Goal: Information Seeking & Learning: Learn about a topic

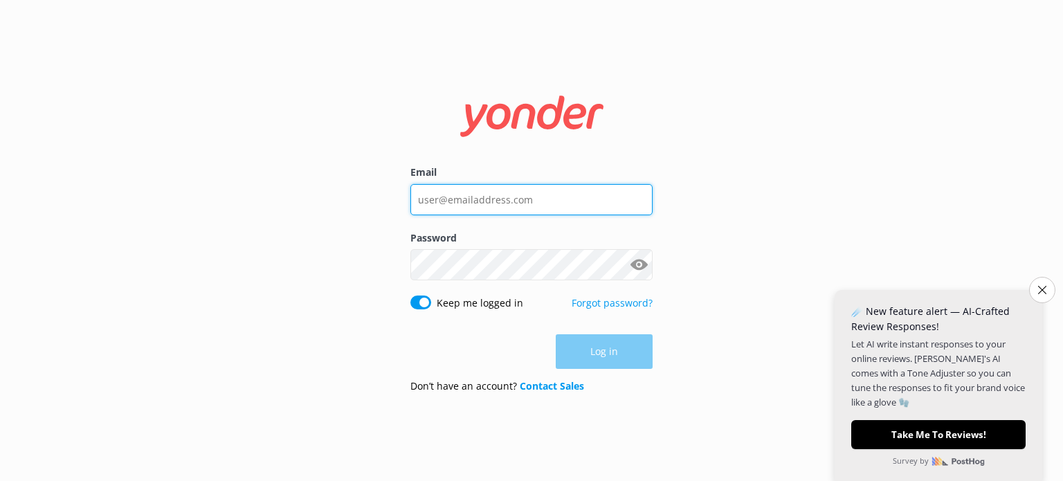
type input "[EMAIL_ADDRESS][DOMAIN_NAME]"
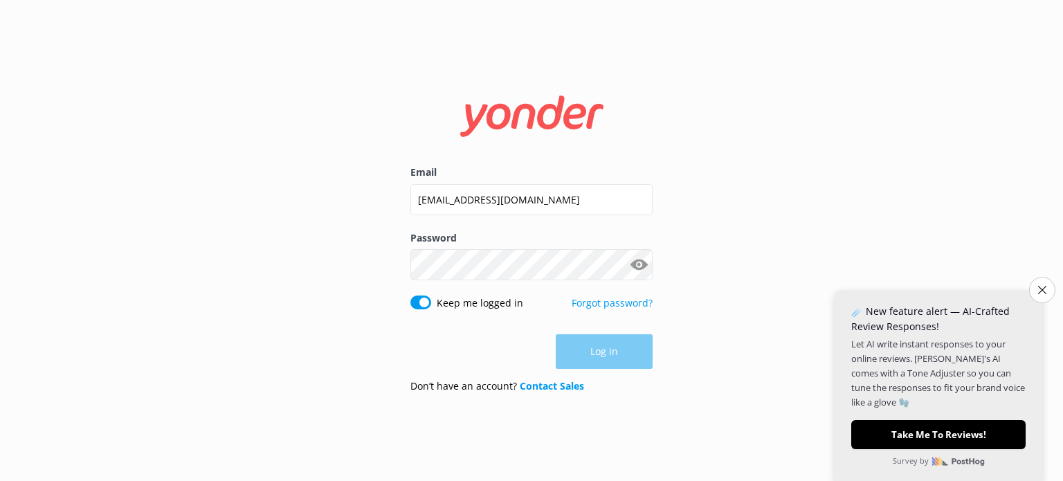
click at [598, 354] on div "Log in" at bounding box center [531, 351] width 242 height 35
click at [635, 351] on button "Log in" at bounding box center [604, 352] width 97 height 35
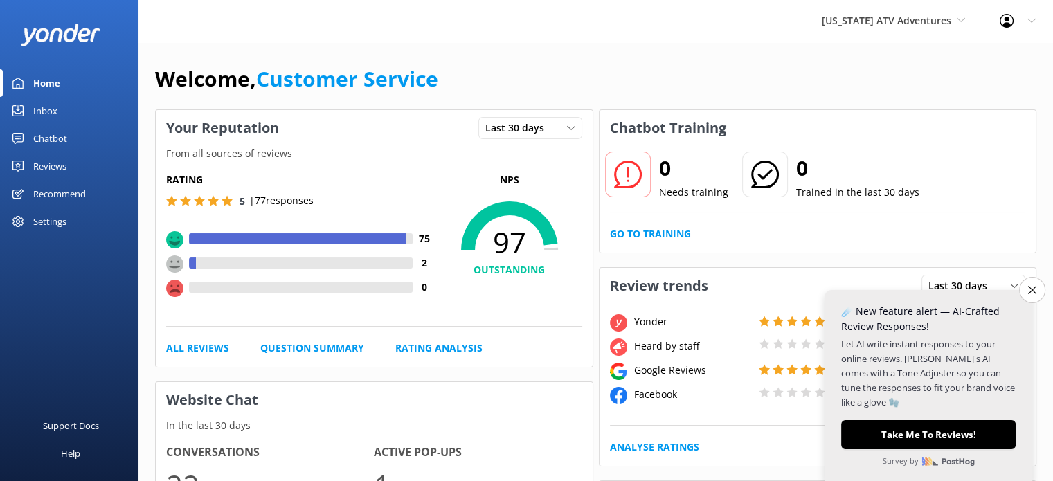
click at [67, 174] on link "Reviews" at bounding box center [69, 166] width 138 height 28
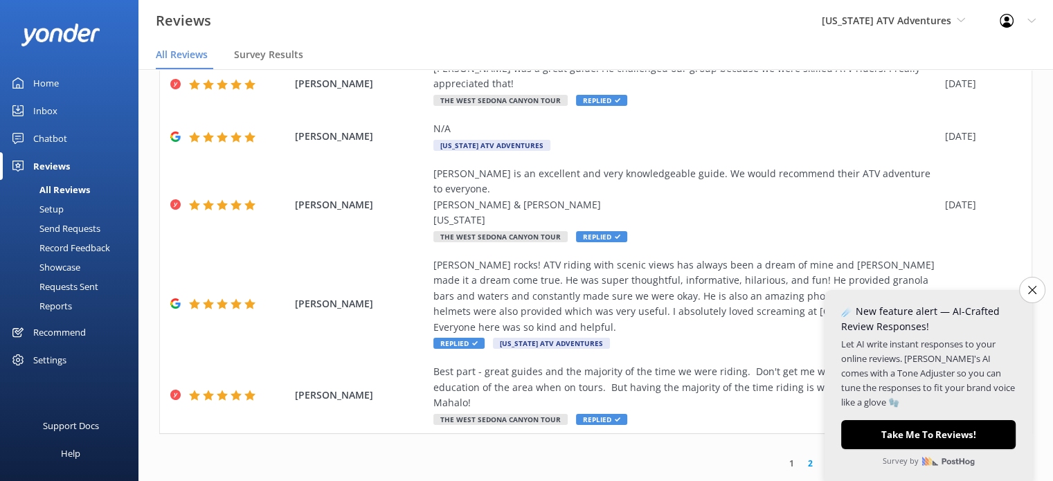
scroll to position [28, 0]
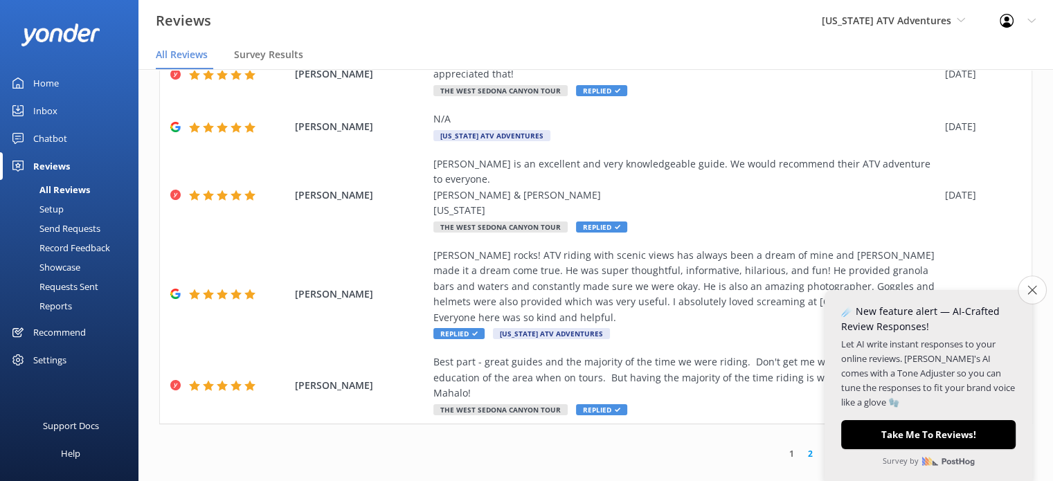
click at [1024, 291] on button "Close survey" at bounding box center [1032, 290] width 29 height 29
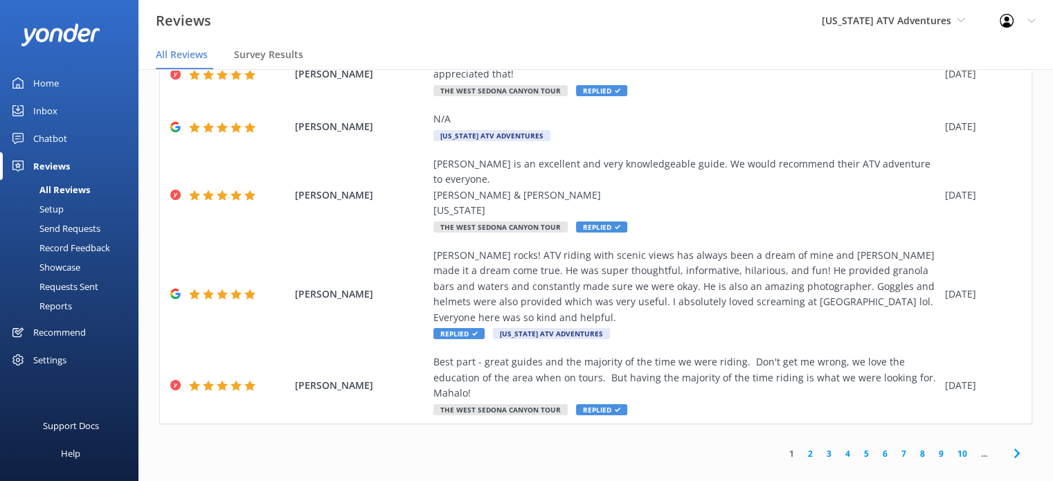
click at [801, 447] on link "2" at bounding box center [810, 453] width 19 height 13
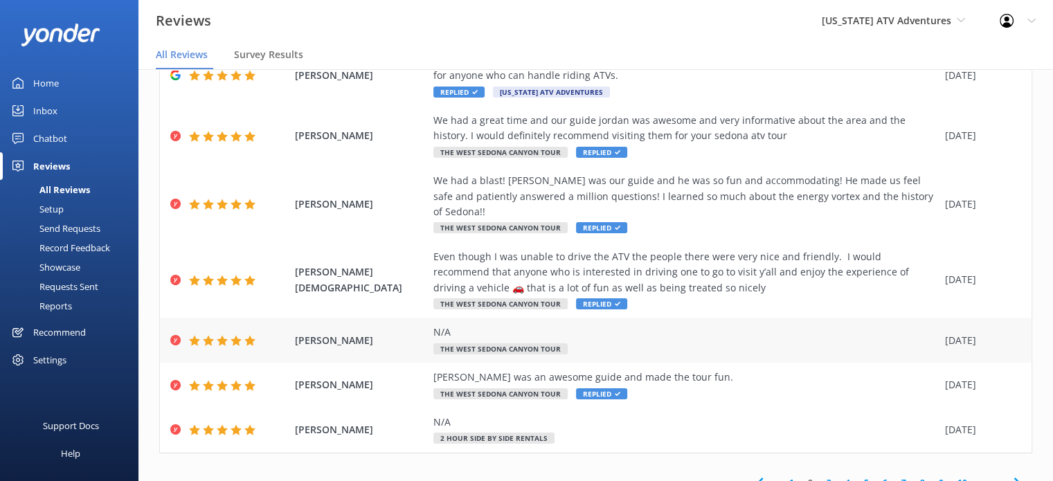
scroll to position [306, 0]
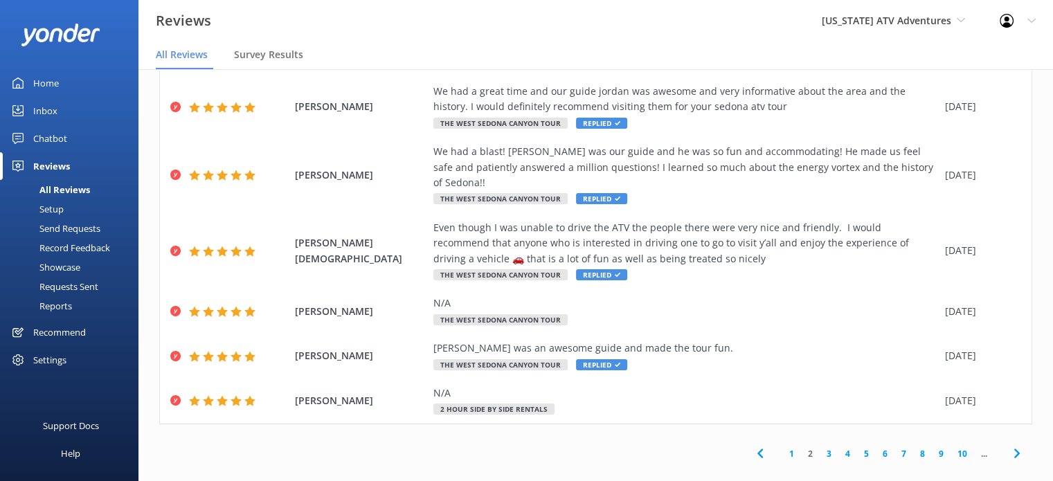
click at [840, 447] on link "4" at bounding box center [847, 453] width 19 height 13
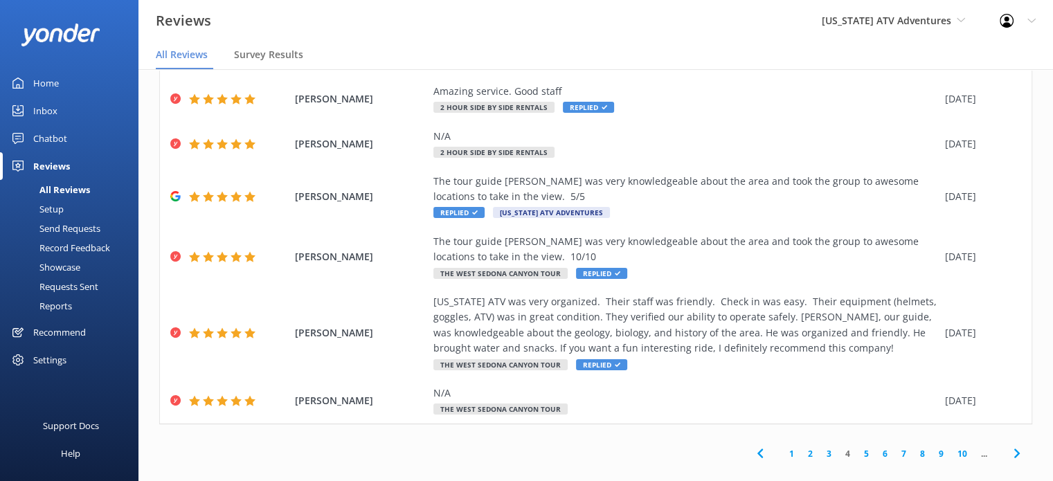
click at [857, 447] on link "5" at bounding box center [866, 453] width 19 height 13
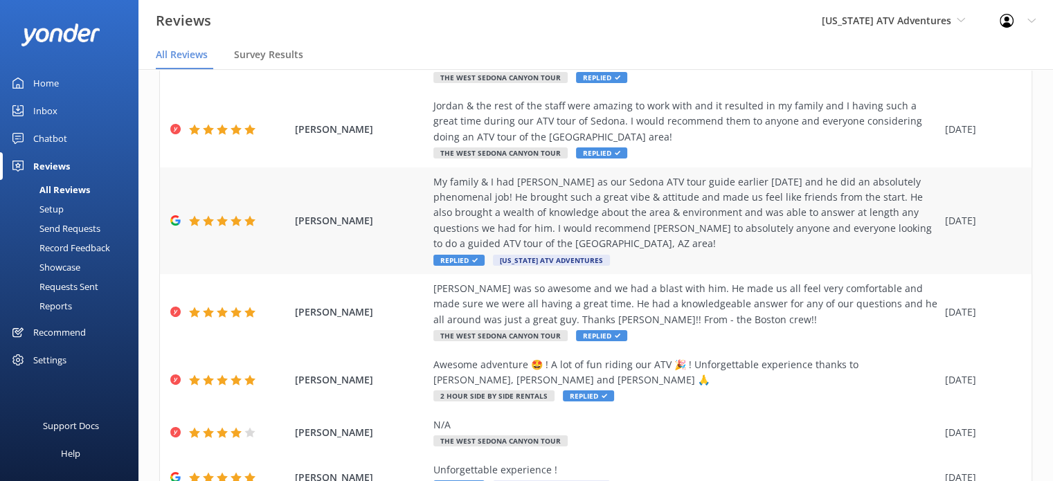
scroll to position [368, 0]
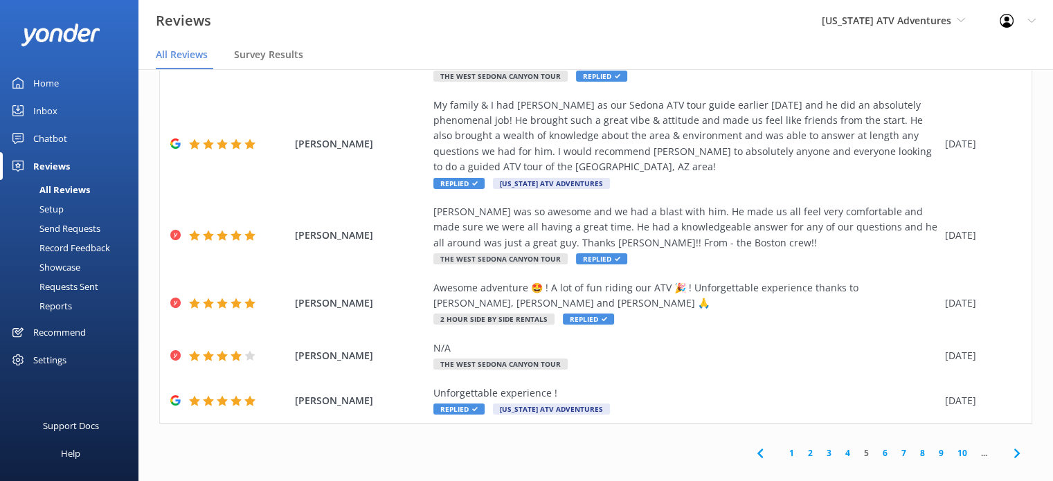
click at [838, 446] on link "4" at bounding box center [847, 452] width 19 height 13
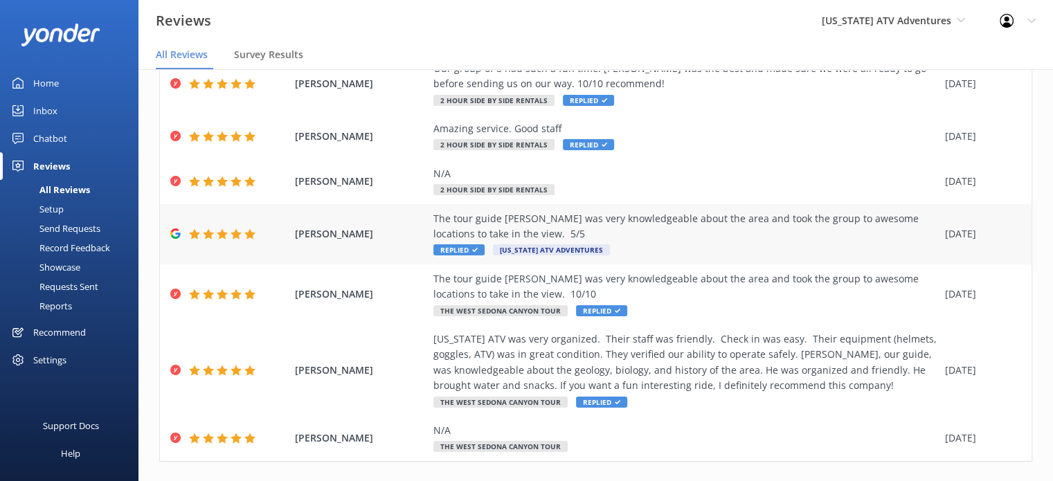
scroll to position [237, 0]
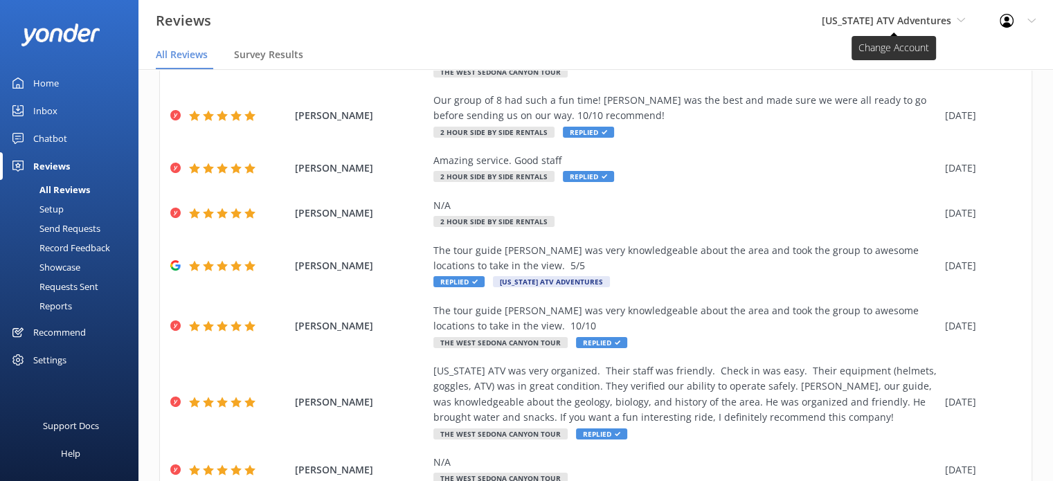
click at [924, 14] on span "[US_STATE] ATV Adventures" at bounding box center [886, 20] width 129 height 13
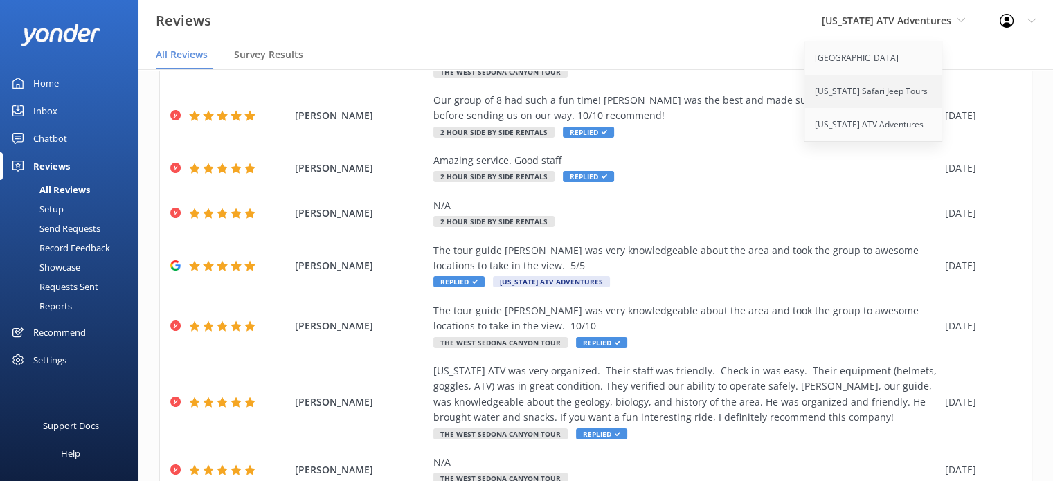
click at [887, 101] on link "[US_STATE] Safari Jeep Tours" at bounding box center [873, 91] width 138 height 33
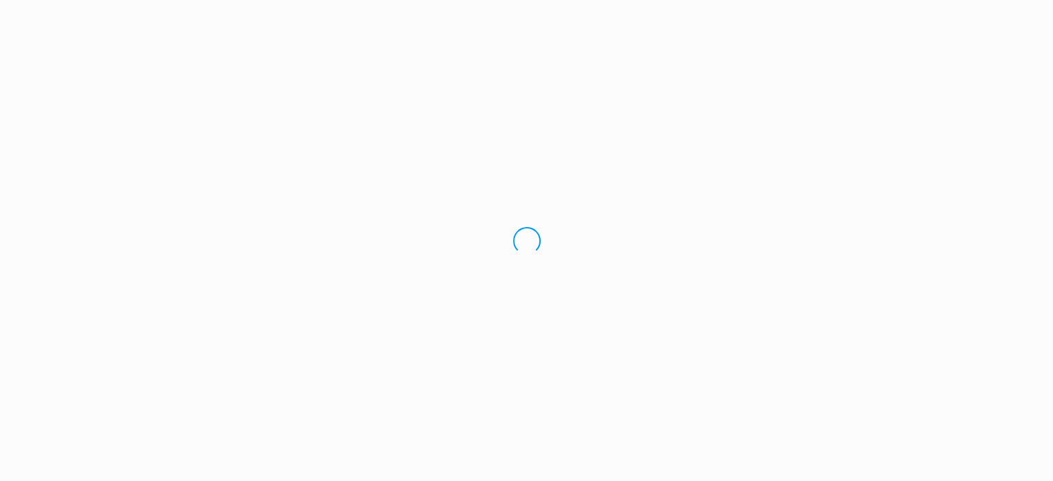
scroll to position [0, 0]
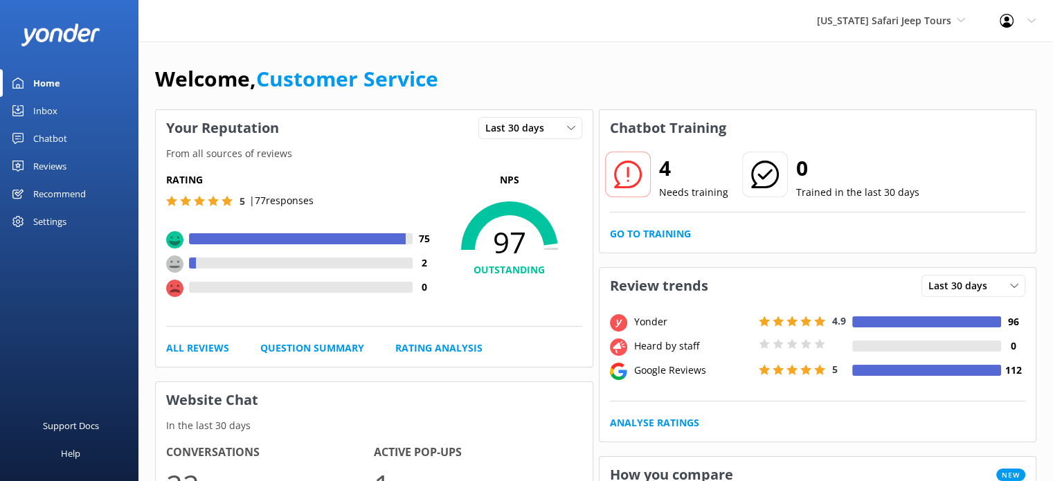
click at [46, 157] on div "Reviews" at bounding box center [49, 166] width 33 height 28
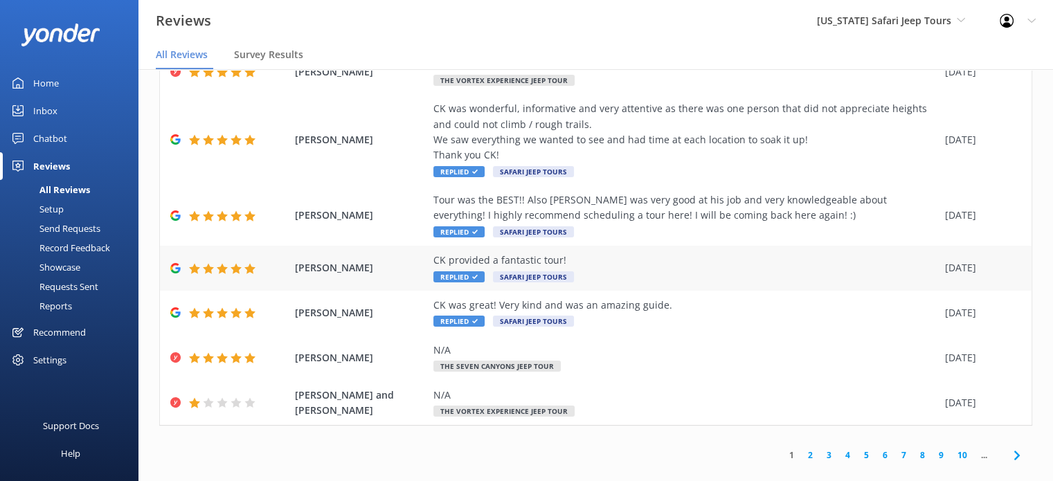
scroll to position [28, 0]
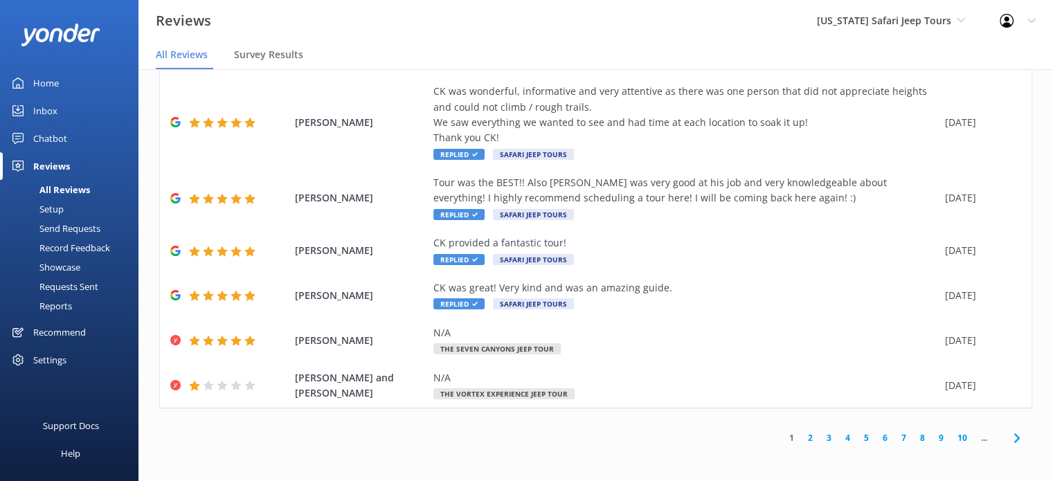
click at [858, 437] on link "5" at bounding box center [866, 437] width 19 height 13
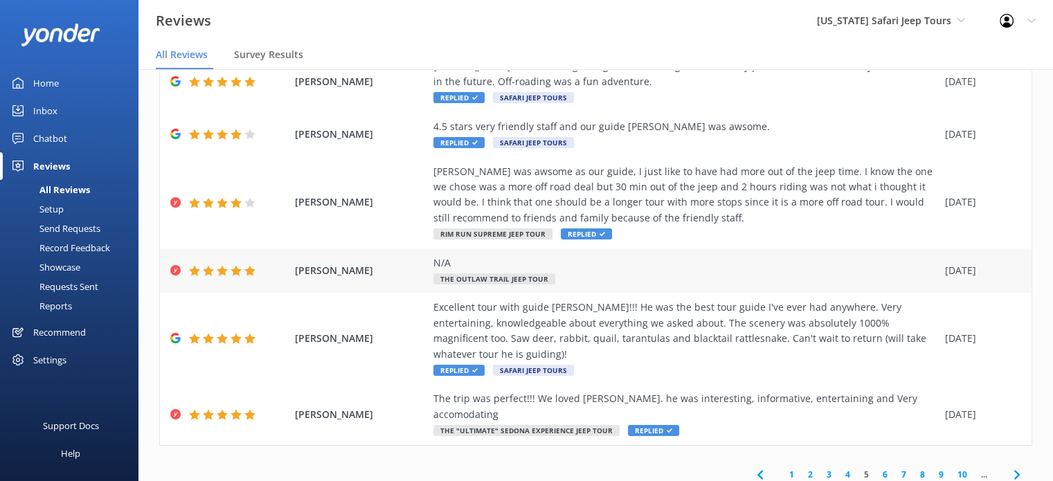
scroll to position [337, 0]
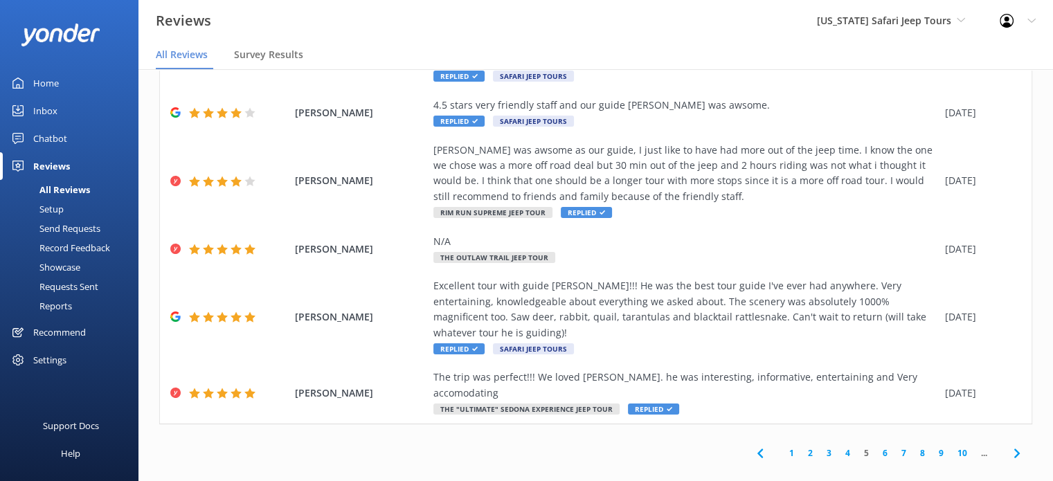
click at [876, 446] on link "6" at bounding box center [885, 452] width 19 height 13
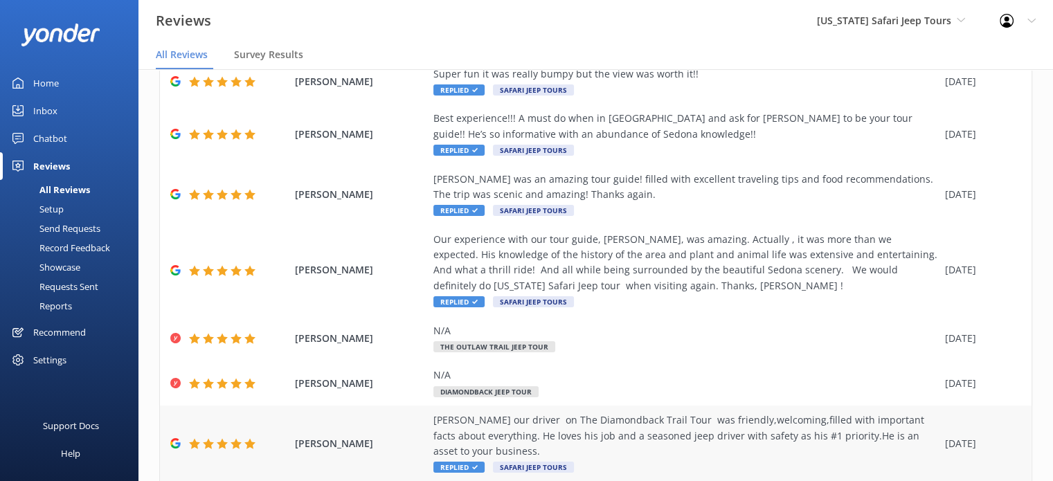
scroll to position [291, 0]
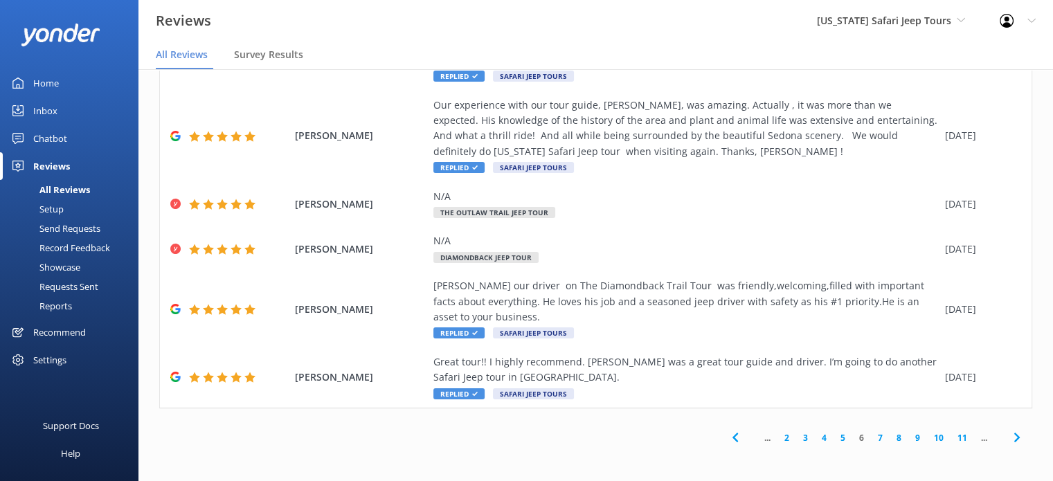
click at [871, 438] on link "7" at bounding box center [880, 437] width 19 height 13
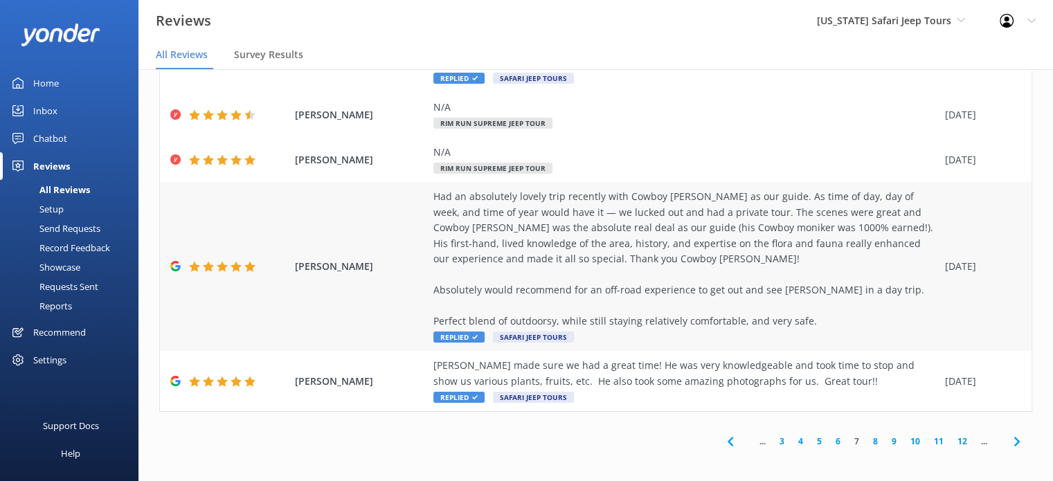
scroll to position [430, 0]
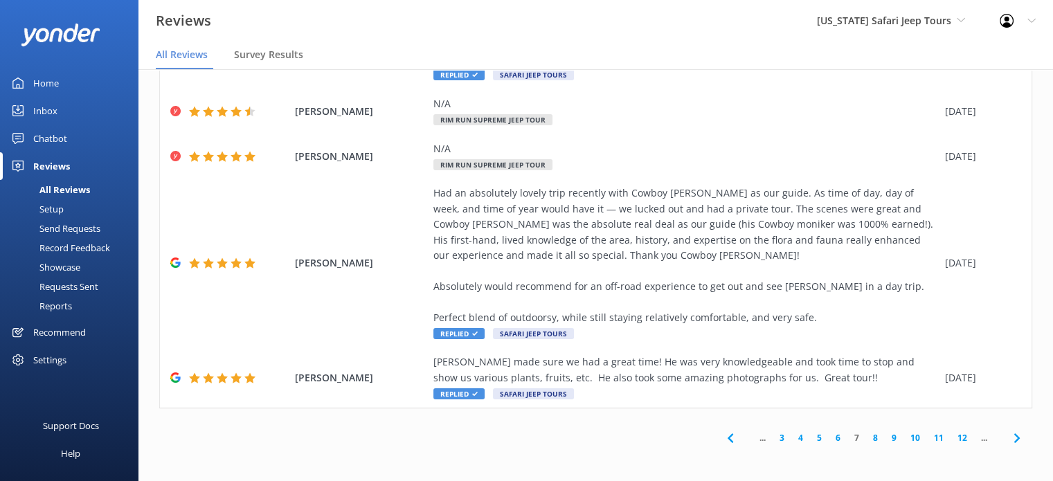
click at [868, 442] on link "8" at bounding box center [875, 437] width 19 height 13
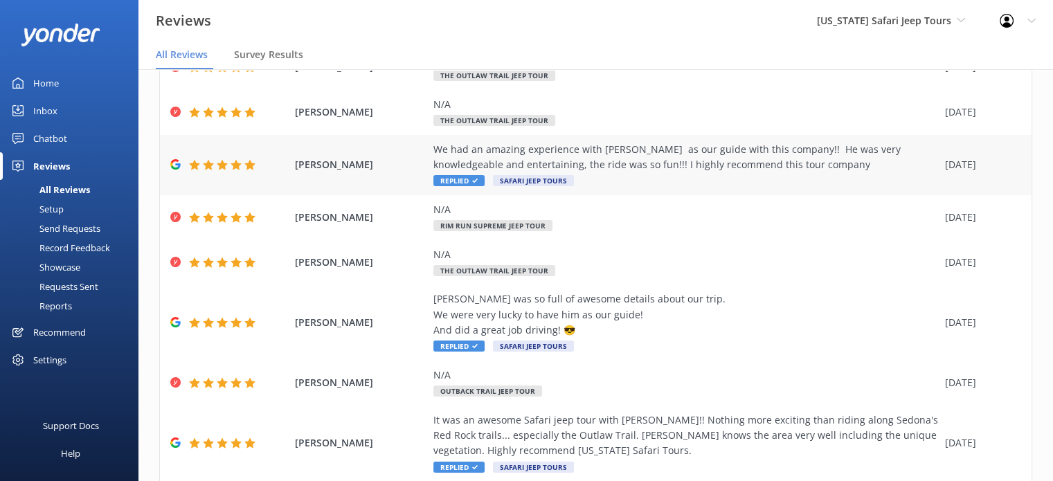
scroll to position [275, 0]
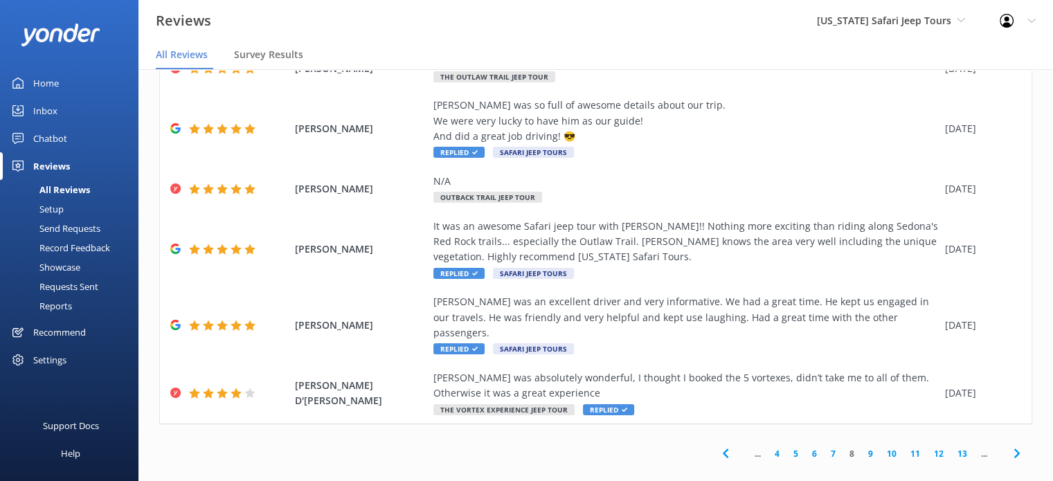
click at [861, 447] on link "9" at bounding box center [870, 453] width 19 height 13
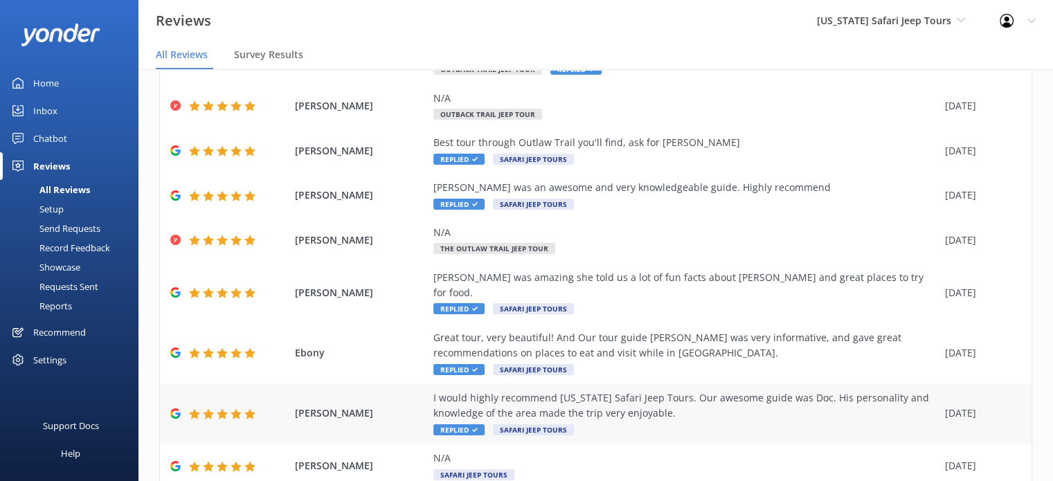
scroll to position [228, 0]
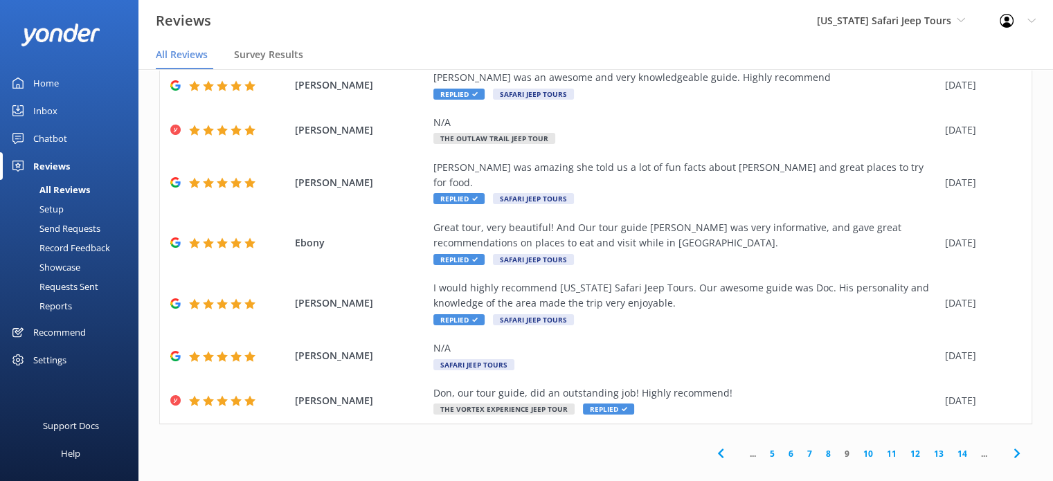
click at [864, 447] on link "10" at bounding box center [868, 453] width 24 height 13
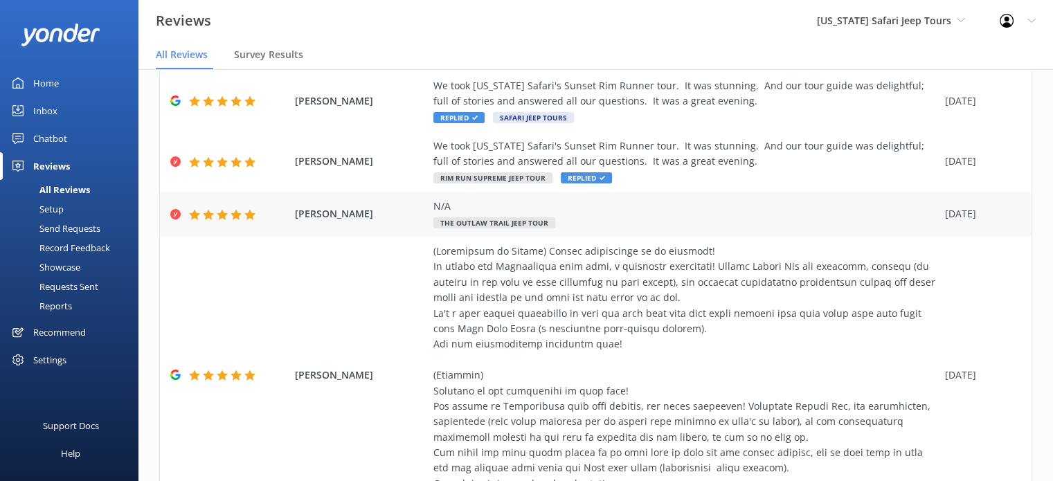
scroll to position [507, 0]
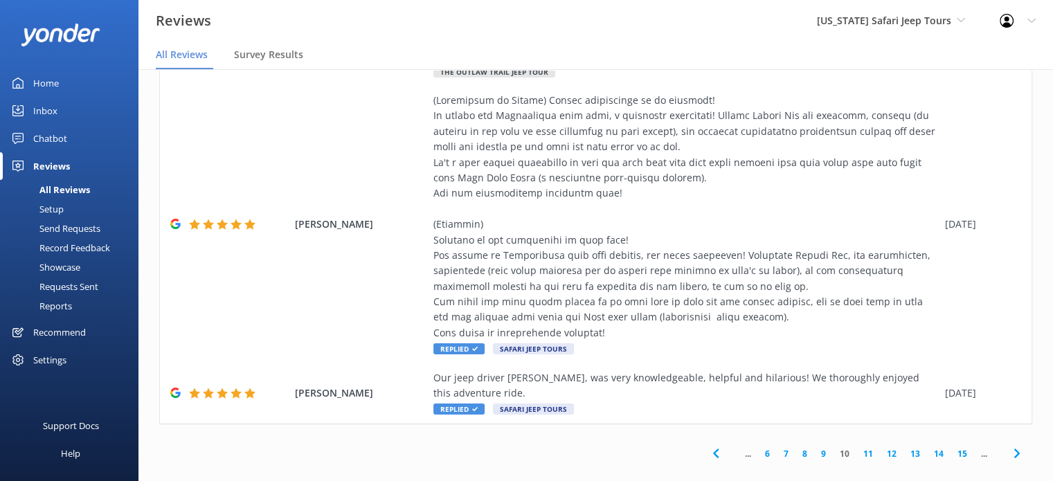
click at [858, 447] on link "11" at bounding box center [868, 453] width 24 height 13
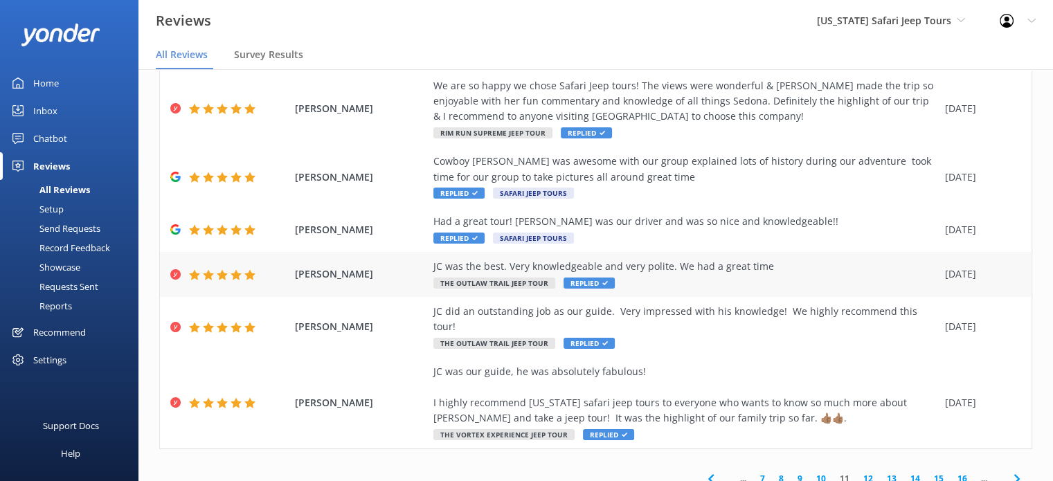
scroll to position [306, 0]
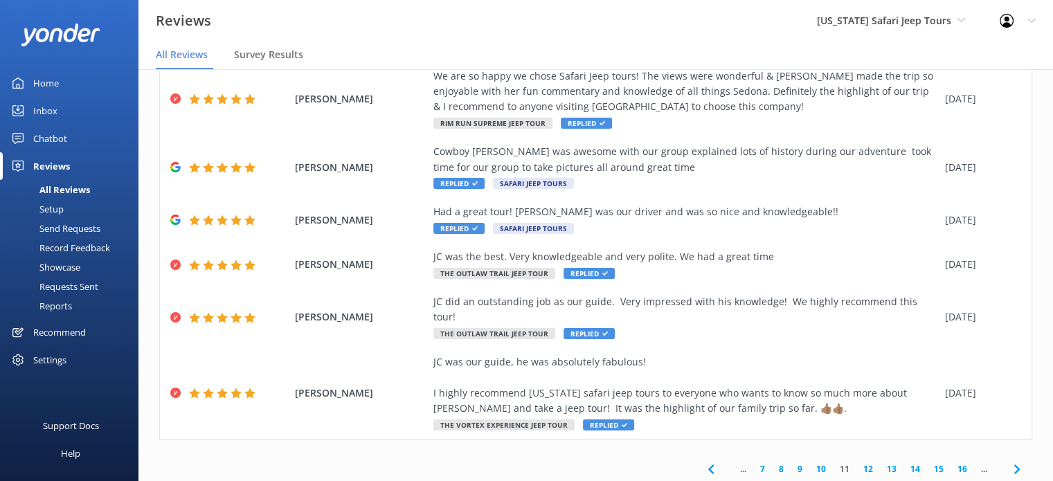
click at [856, 462] on link "12" at bounding box center [868, 468] width 24 height 13
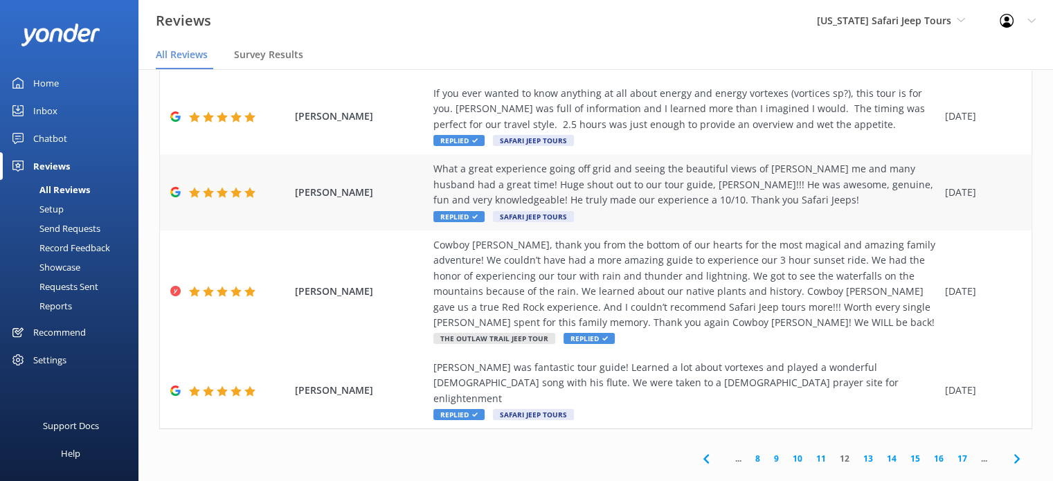
scroll to position [368, 0]
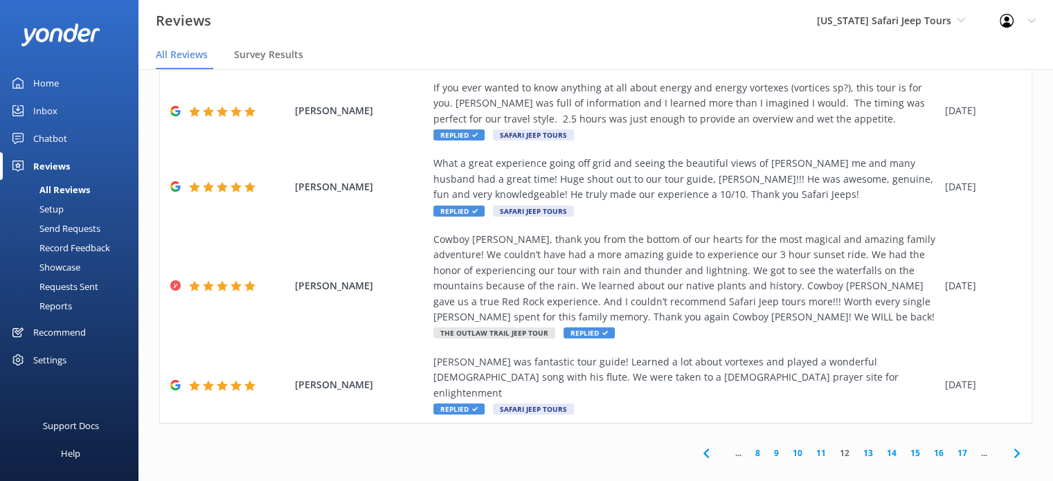
click at [858, 446] on link "13" at bounding box center [868, 452] width 24 height 13
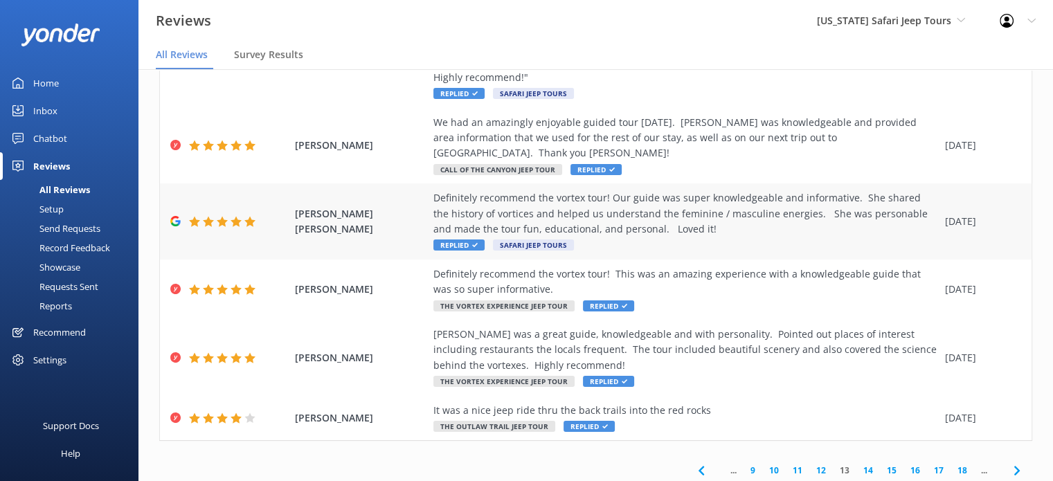
scroll to position [352, 0]
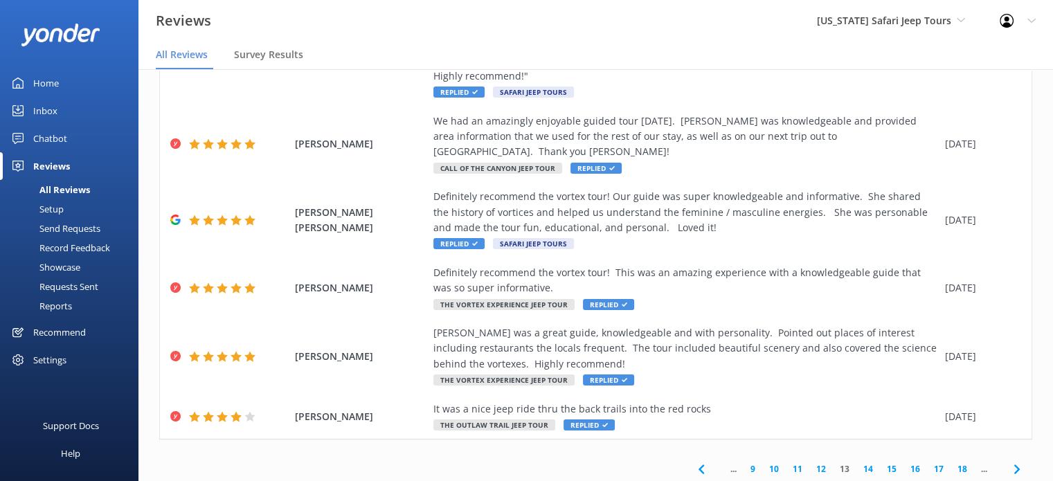
click at [816, 462] on link "12" at bounding box center [821, 468] width 24 height 13
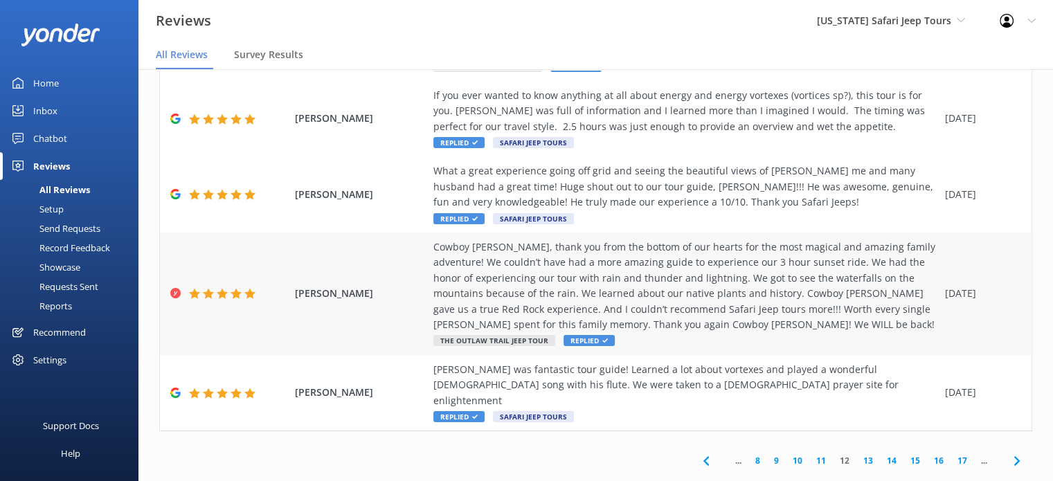
scroll to position [368, 0]
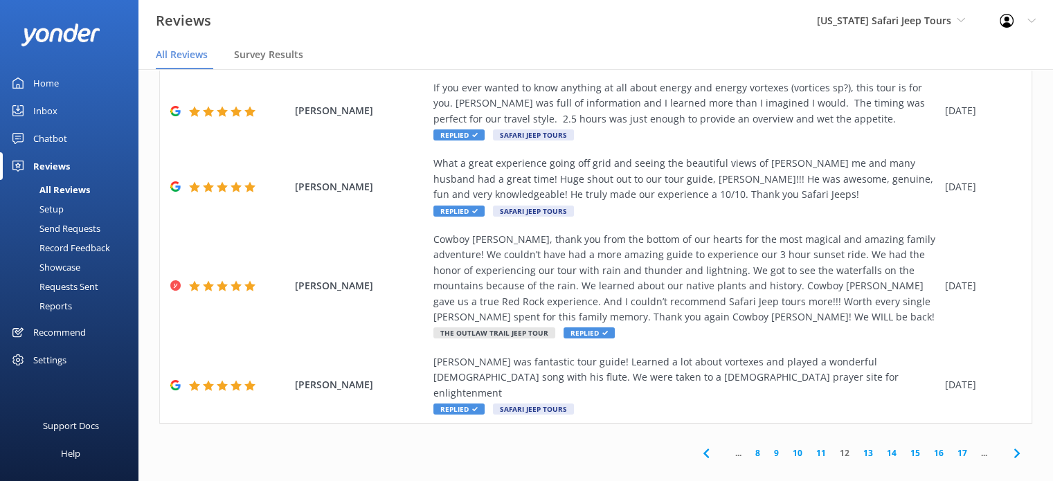
click at [813, 446] on link "11" at bounding box center [821, 452] width 24 height 13
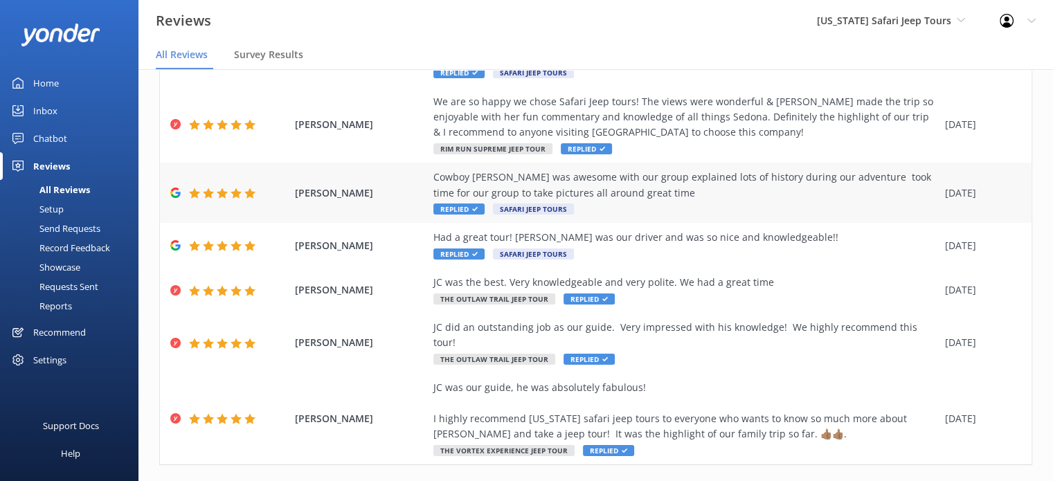
scroll to position [306, 0]
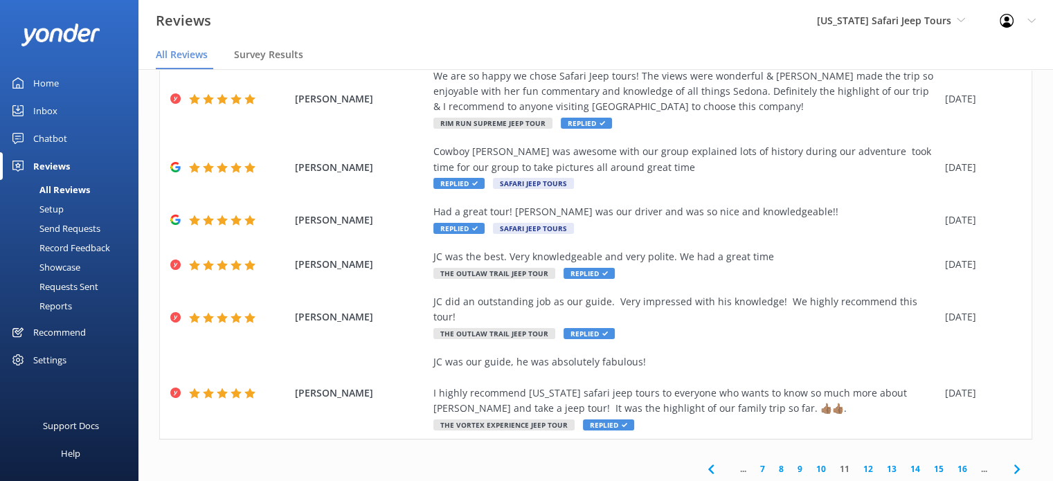
click at [814, 462] on link "10" at bounding box center [821, 468] width 24 height 13
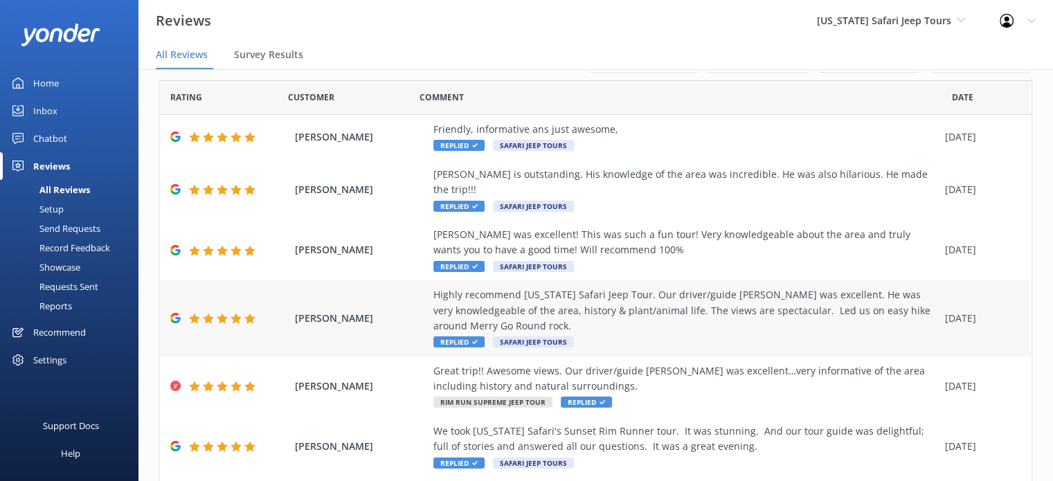
scroll to position [0, 0]
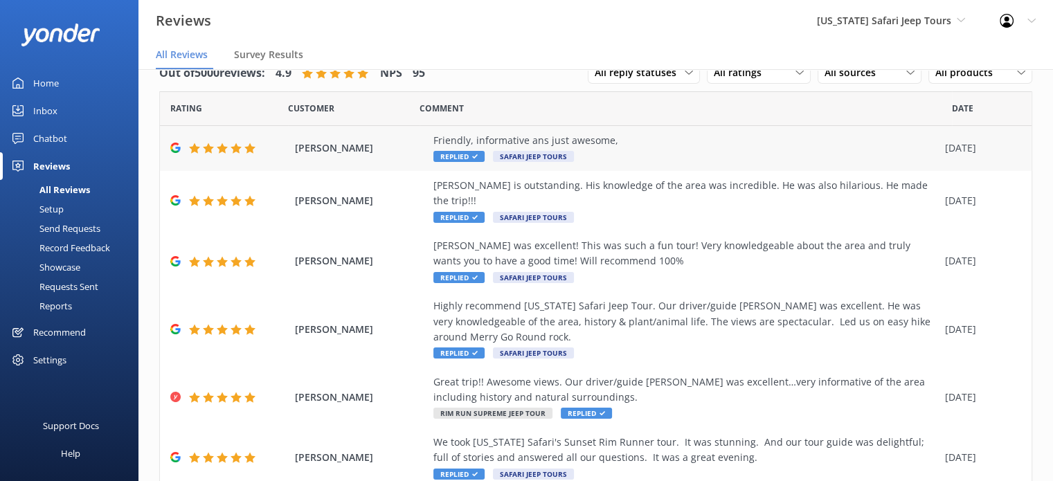
click at [723, 143] on div "Friendly, informative ans just awesome," at bounding box center [685, 140] width 505 height 15
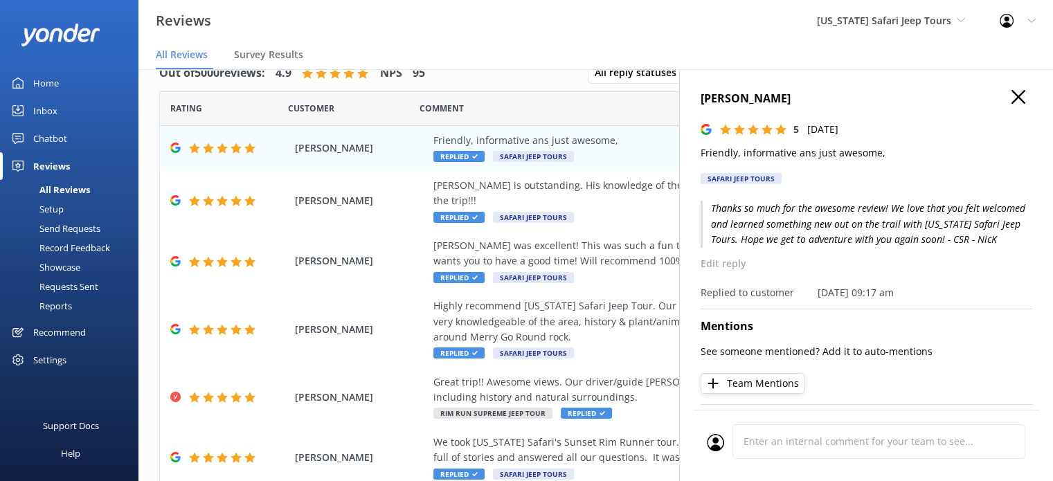
click at [1011, 94] on use "button" at bounding box center [1018, 97] width 14 height 14
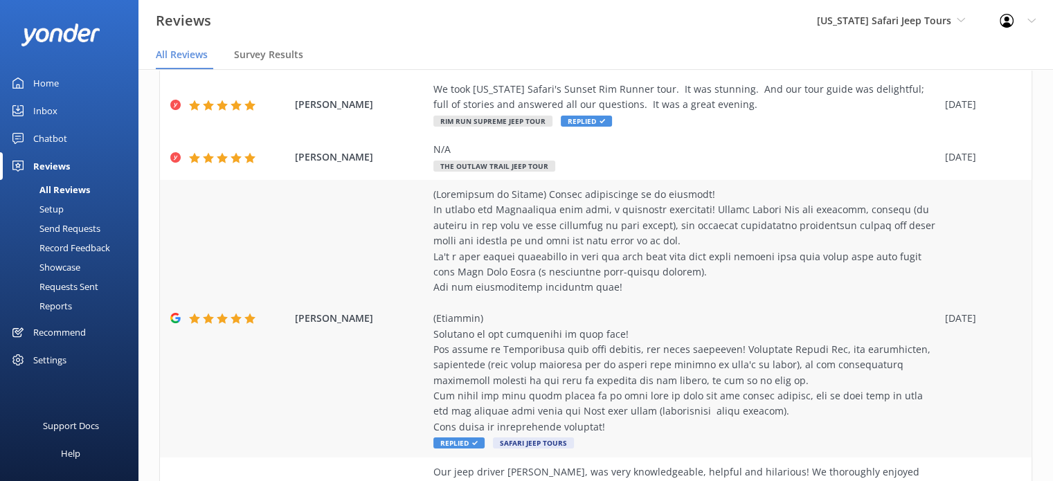
scroll to position [507, 0]
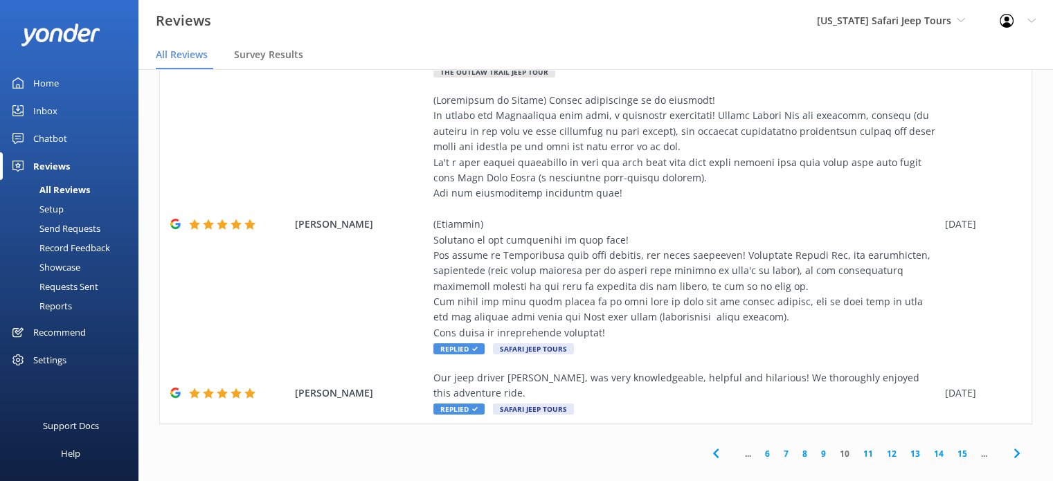
click at [814, 447] on link "9" at bounding box center [823, 453] width 19 height 13
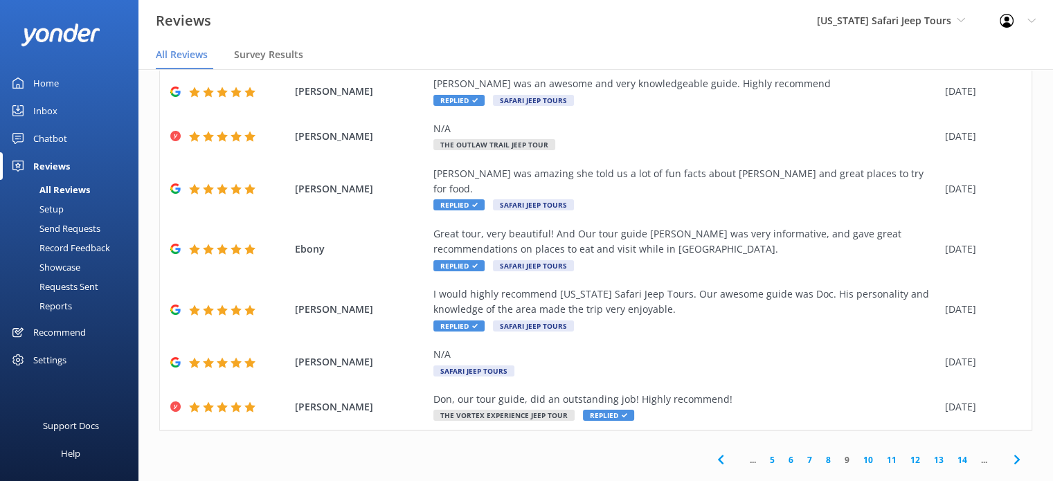
scroll to position [28, 0]
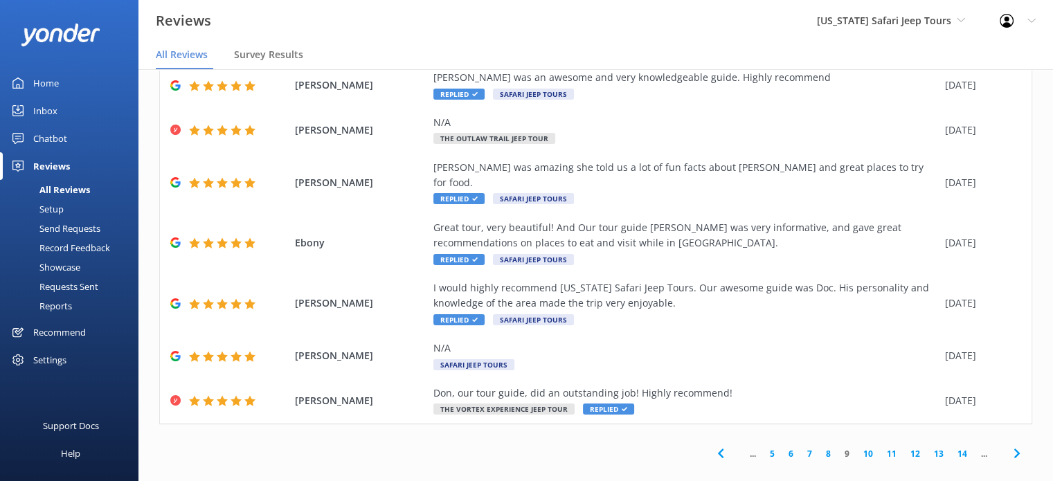
click at [819, 447] on link "8" at bounding box center [828, 453] width 19 height 13
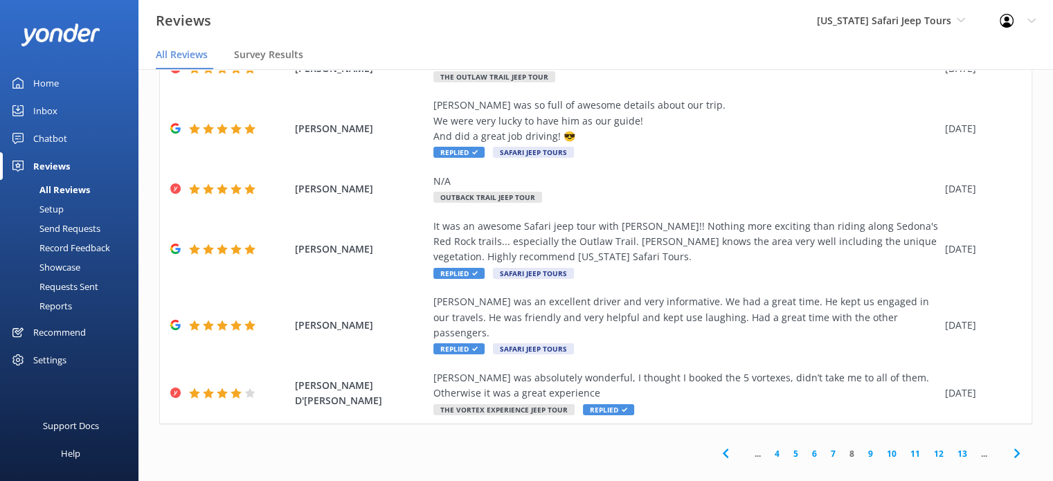
click at [824, 447] on link "7" at bounding box center [833, 453] width 19 height 13
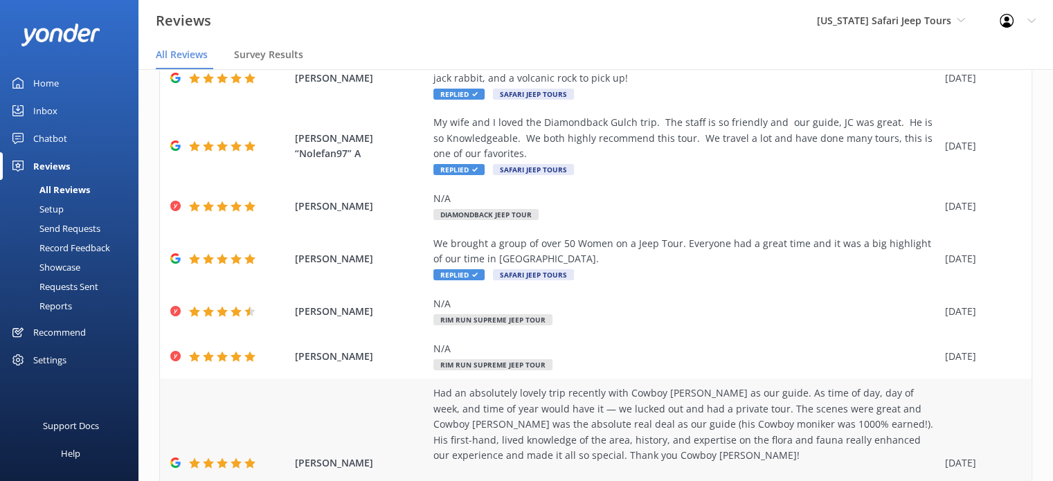
scroll to position [222, 0]
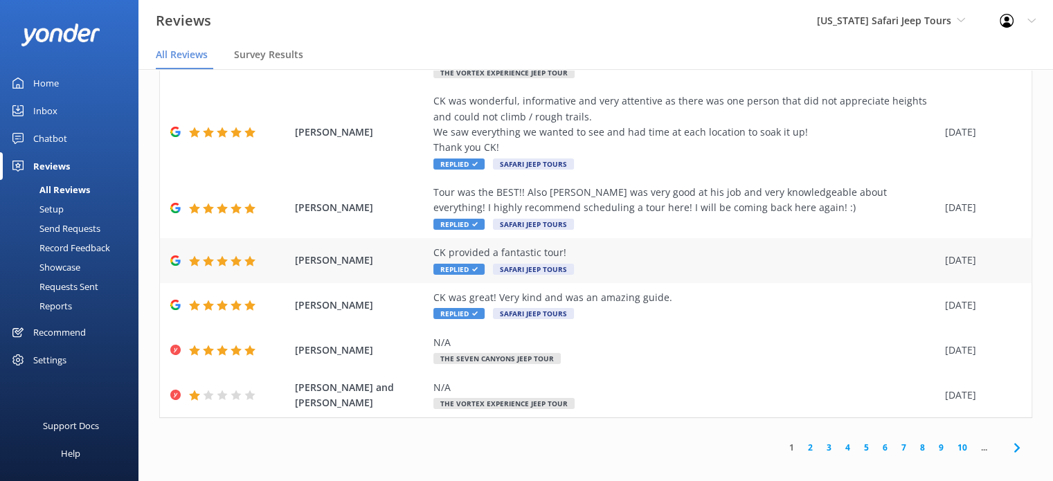
scroll to position [28, 0]
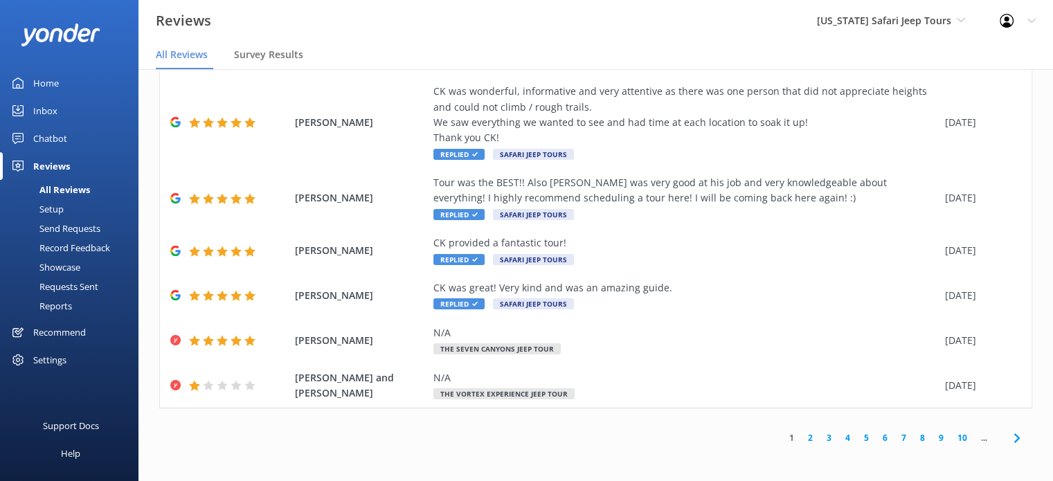
click at [894, 434] on link "7" at bounding box center [903, 437] width 19 height 13
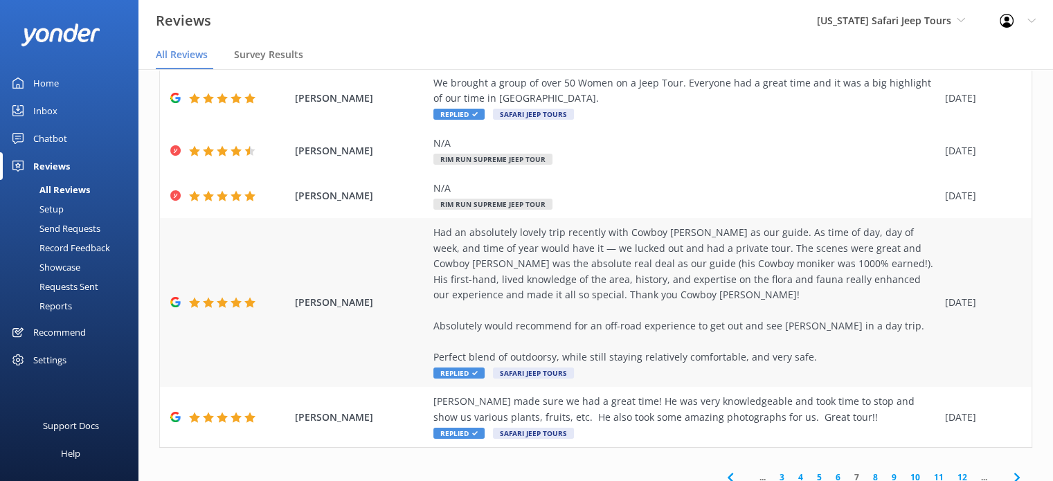
scroll to position [430, 0]
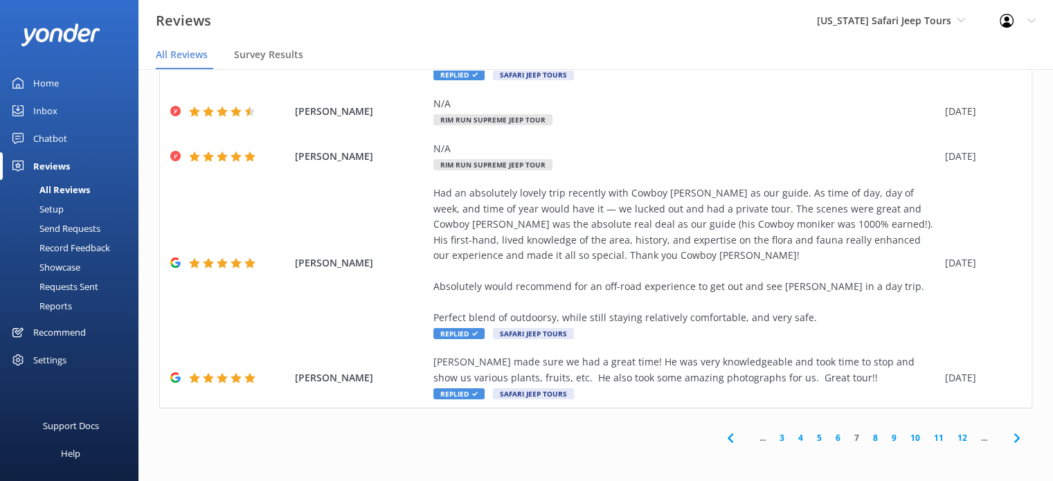
click at [829, 435] on link "6" at bounding box center [838, 437] width 19 height 13
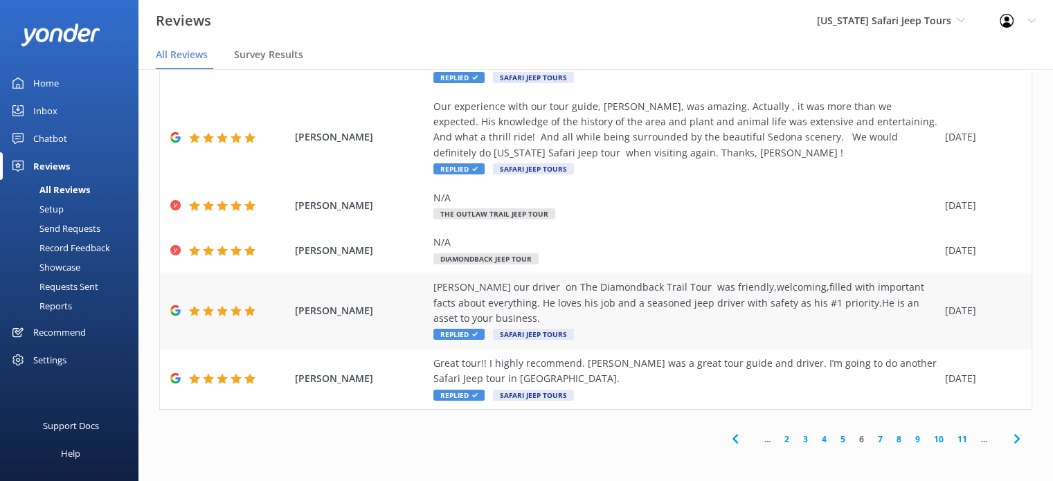
scroll to position [291, 0]
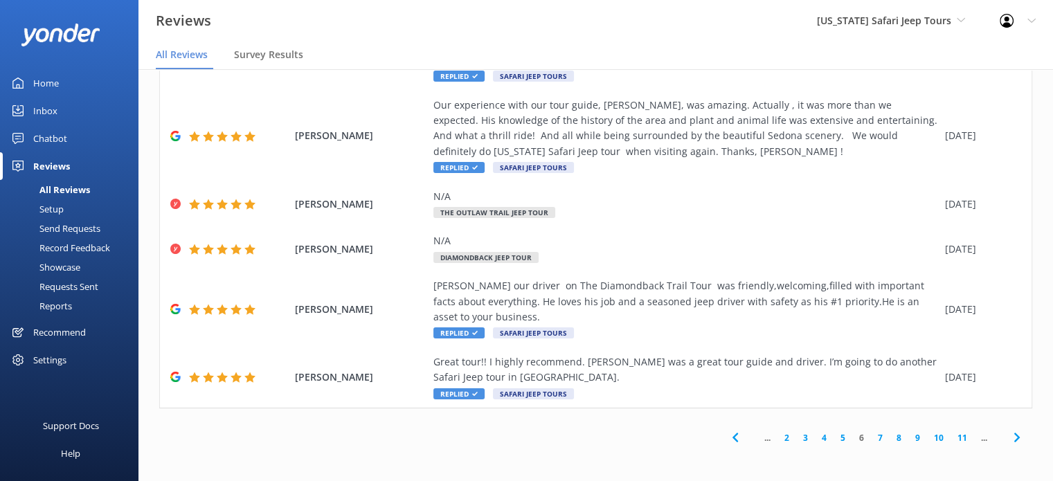
click at [833, 436] on link "5" at bounding box center [842, 437] width 19 height 13
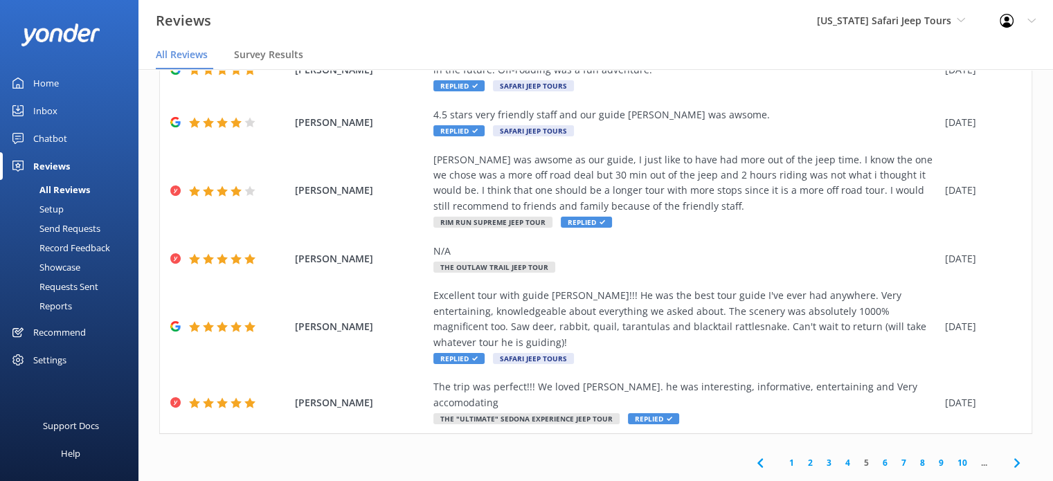
scroll to position [28, 0]
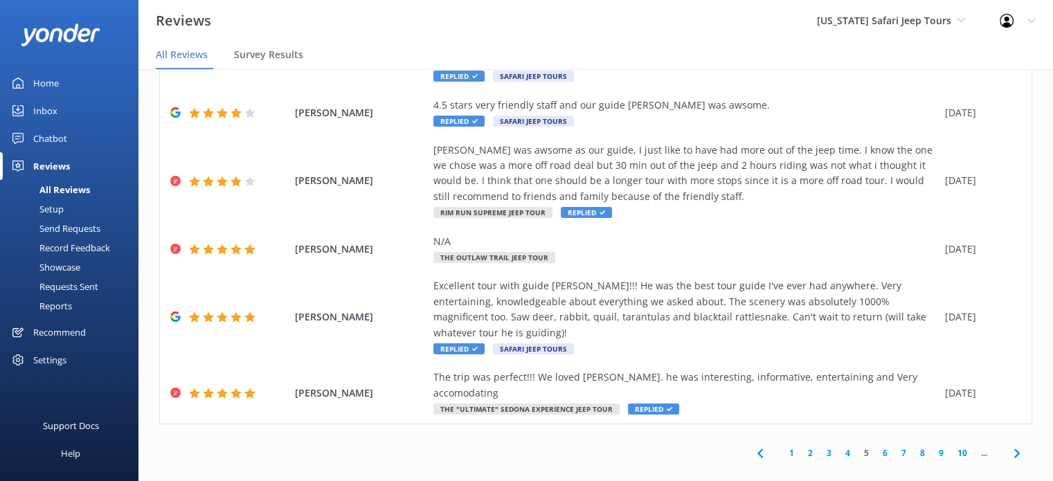
click at [913, 446] on link "8" at bounding box center [922, 452] width 19 height 13
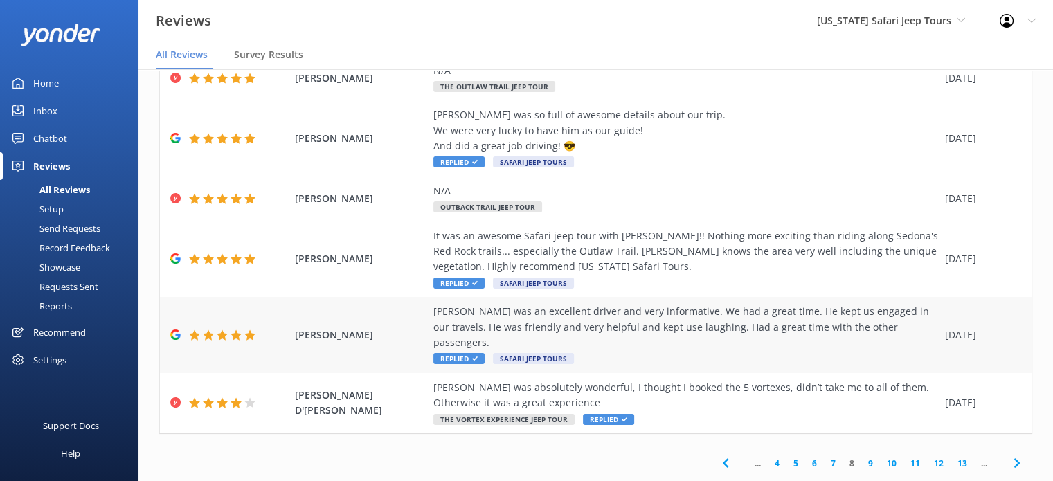
scroll to position [28, 0]
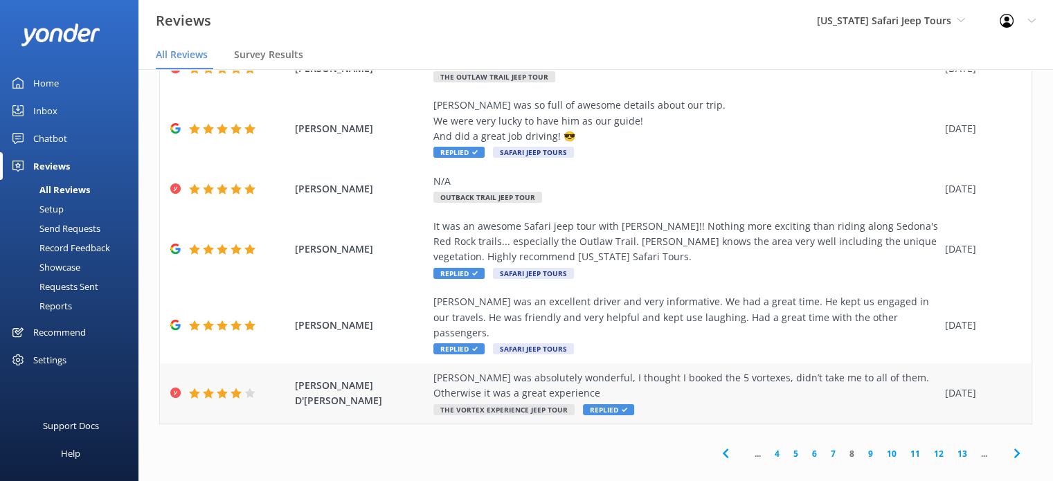
click at [811, 390] on div "Lea was absolutely wonderful, I thought I booked the 5 vortexes, didn’t take me…" at bounding box center [685, 393] width 505 height 46
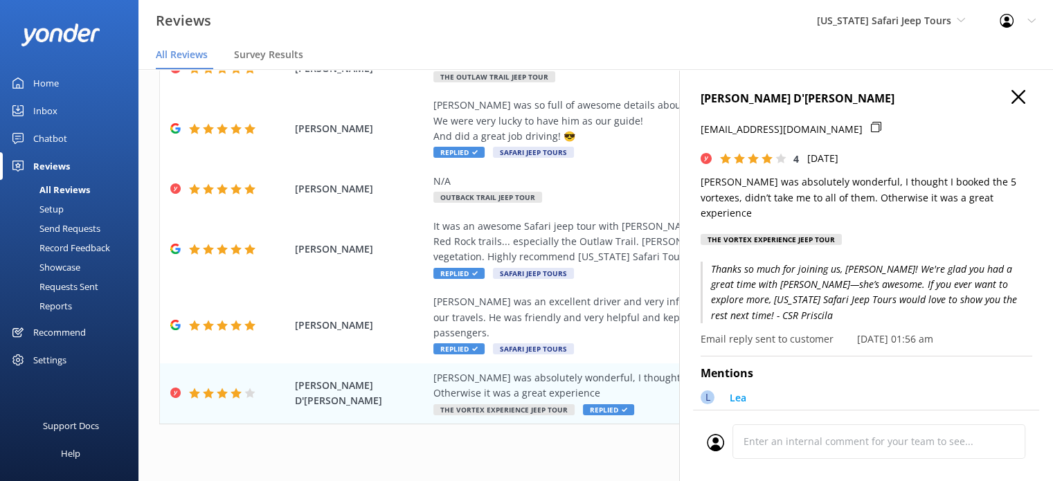
click at [1015, 97] on h4 "[PERSON_NAME] D'[PERSON_NAME]" at bounding box center [867, 99] width 332 height 18
click at [1012, 96] on icon "button" at bounding box center [1018, 97] width 14 height 14
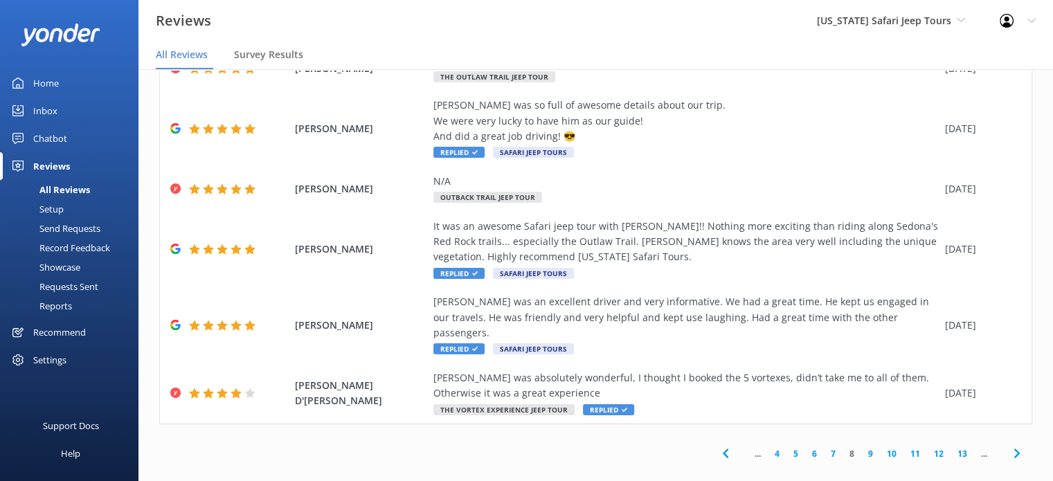
click at [861, 447] on link "9" at bounding box center [870, 453] width 19 height 13
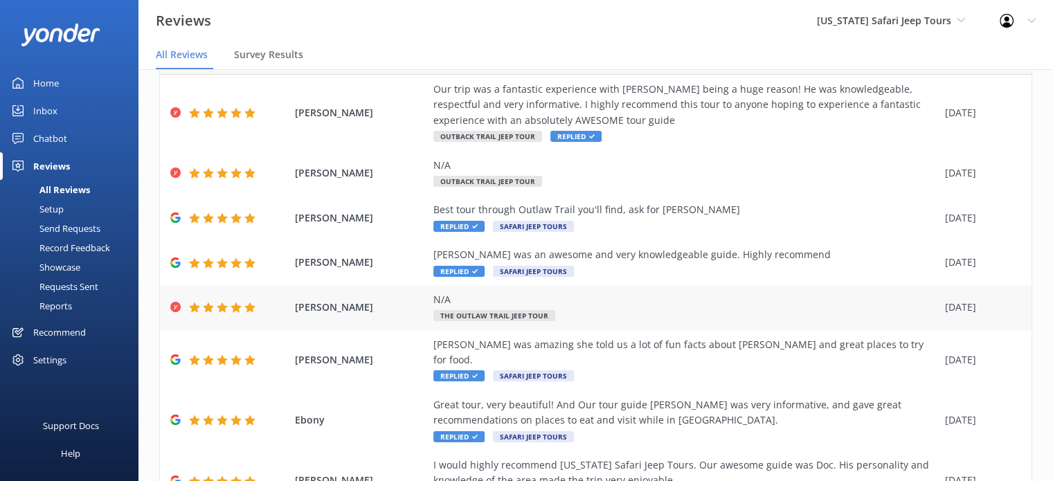
scroll to position [228, 0]
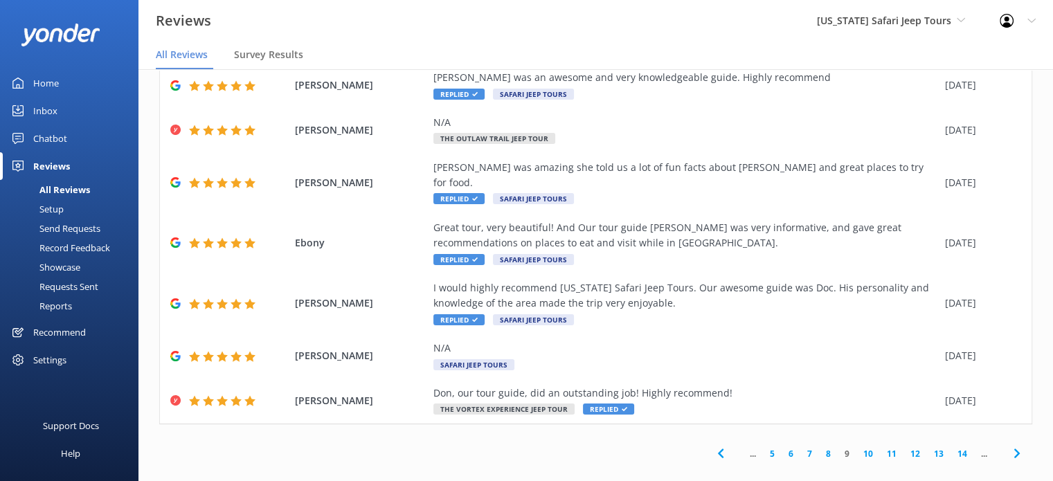
click at [864, 447] on link "10" at bounding box center [868, 453] width 24 height 13
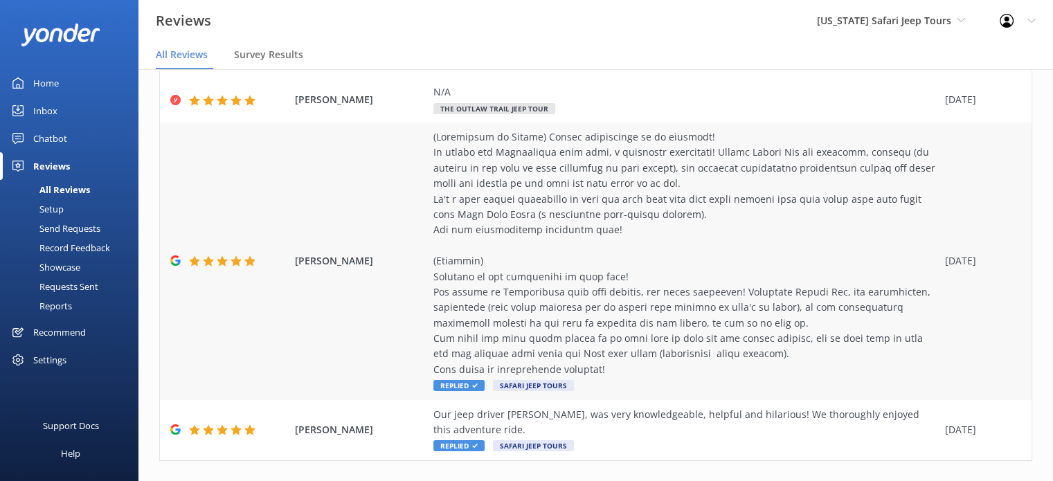
scroll to position [507, 0]
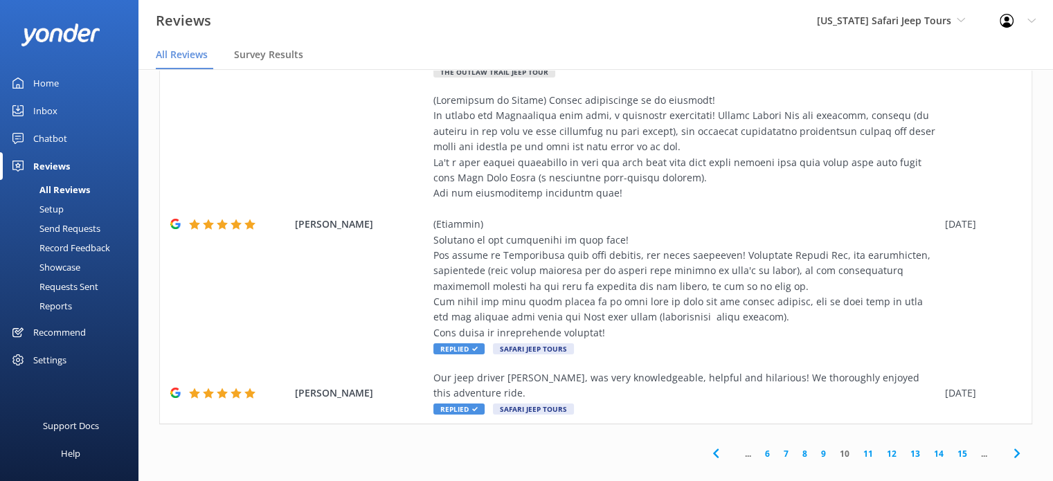
click at [760, 447] on link "6" at bounding box center [767, 453] width 19 height 13
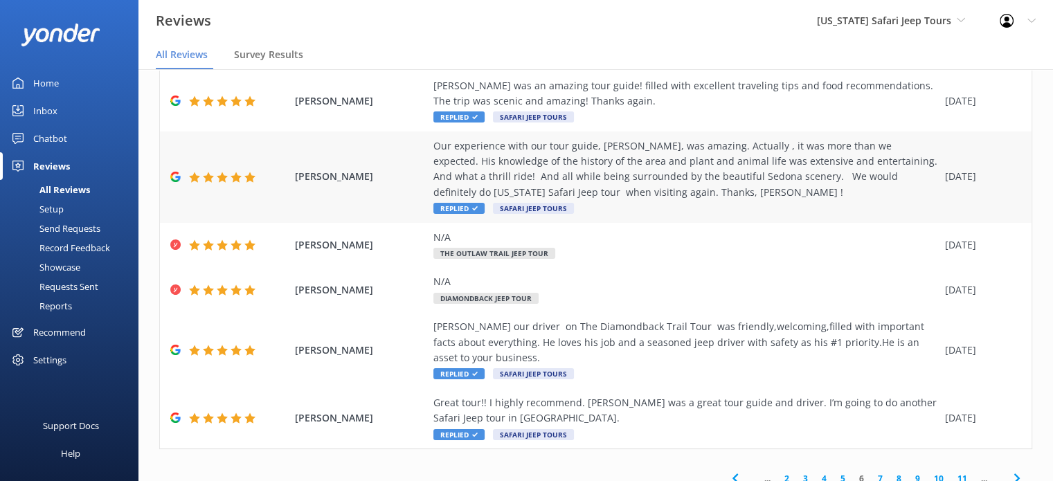
scroll to position [291, 0]
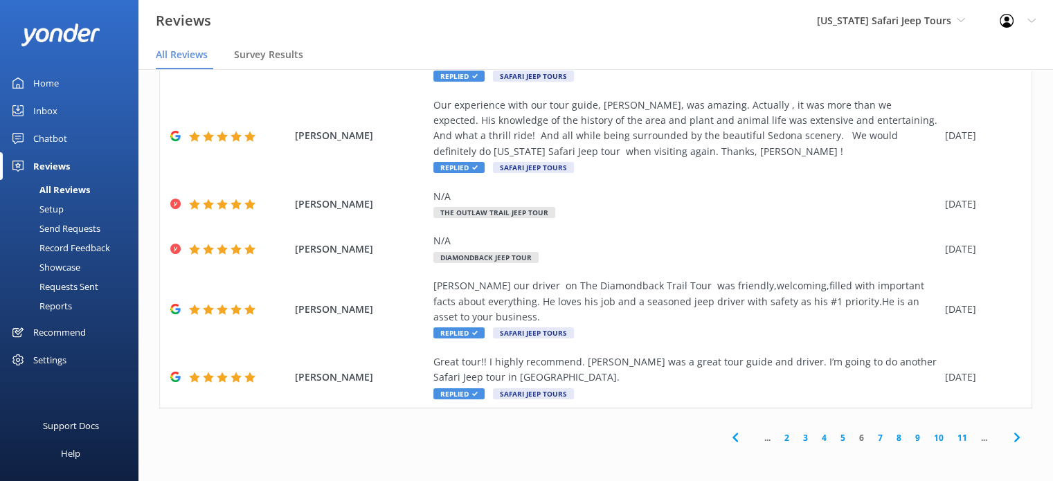
click at [836, 439] on link "5" at bounding box center [842, 437] width 19 height 13
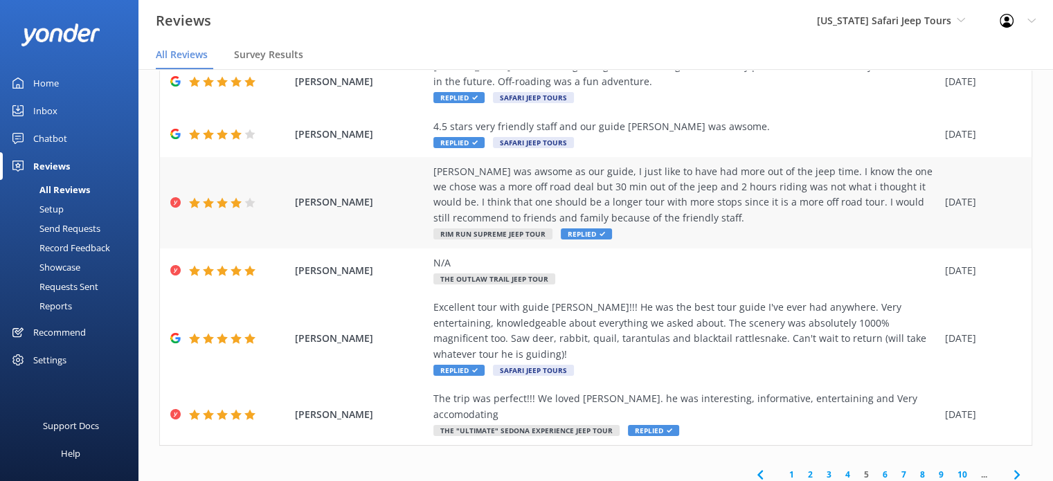
scroll to position [337, 0]
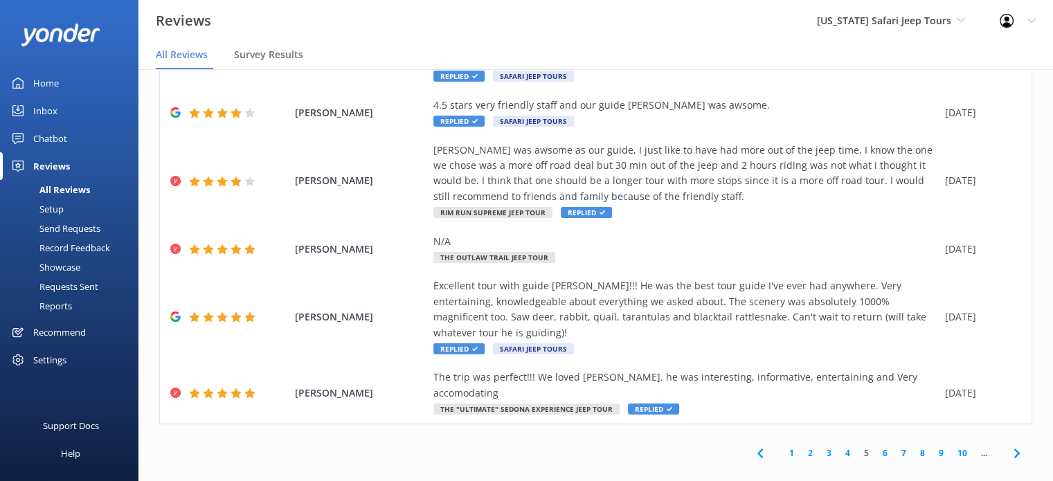
click at [838, 446] on link "4" at bounding box center [847, 452] width 19 height 13
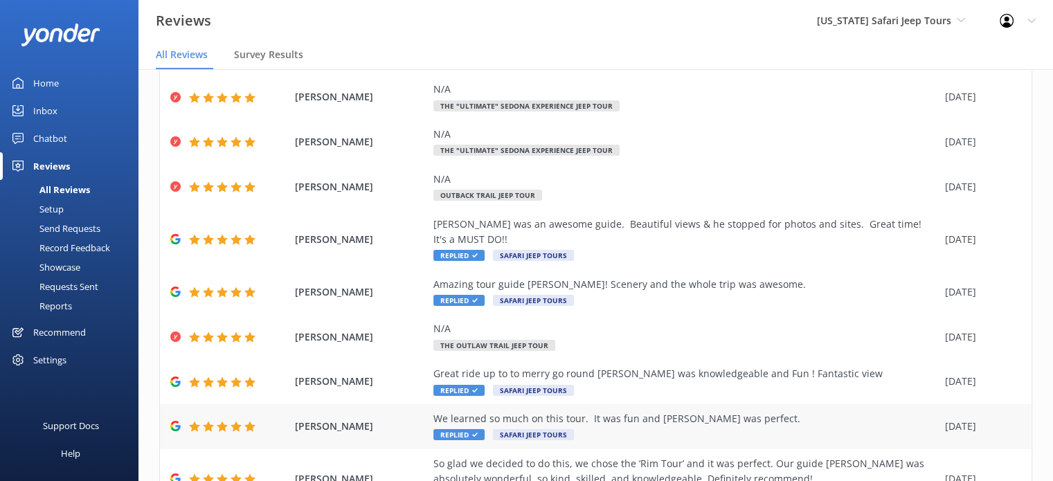
scroll to position [197, 0]
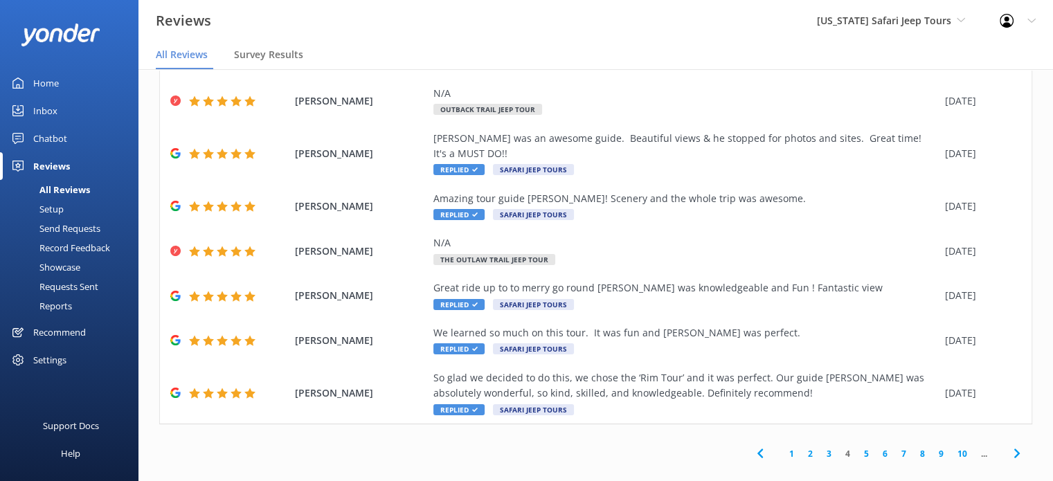
click at [824, 447] on link "3" at bounding box center [829, 453] width 19 height 13
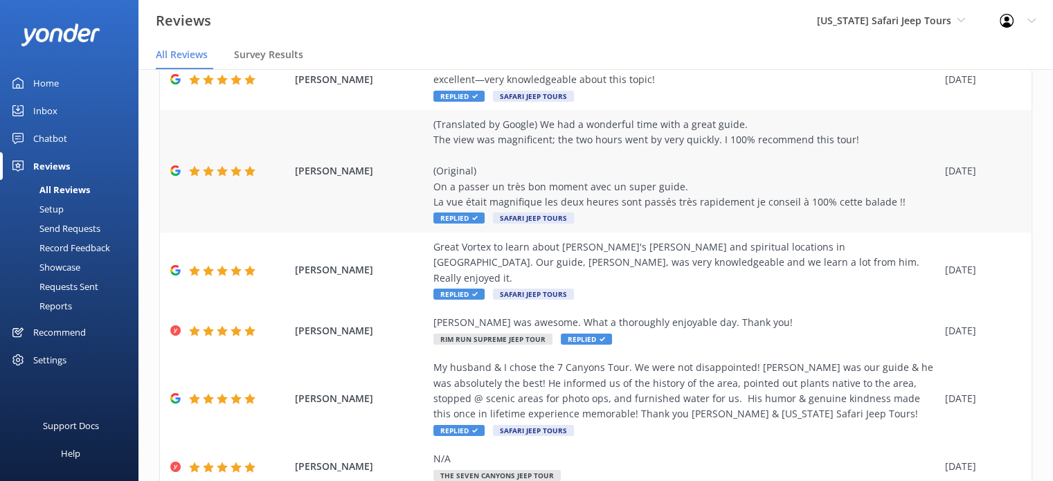
scroll to position [352, 0]
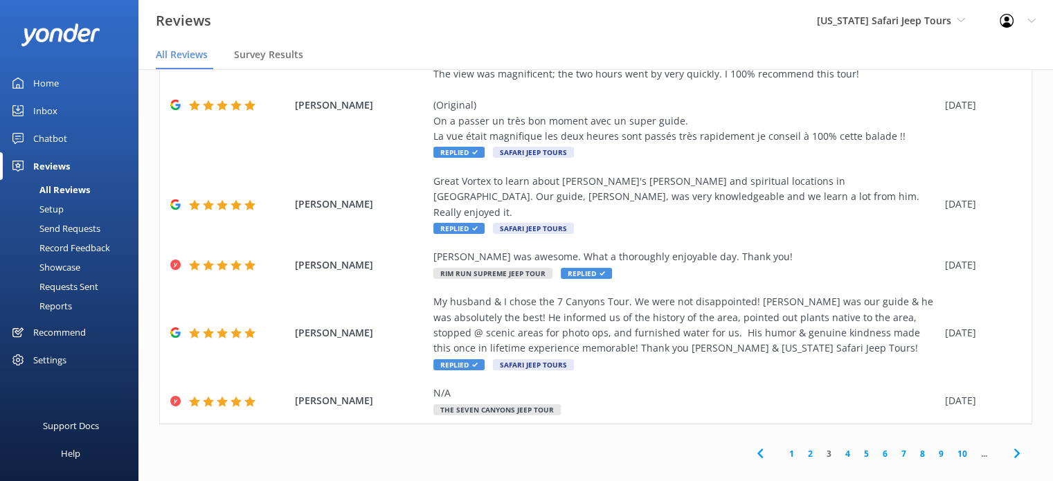
click at [805, 447] on link "2" at bounding box center [810, 453] width 19 height 13
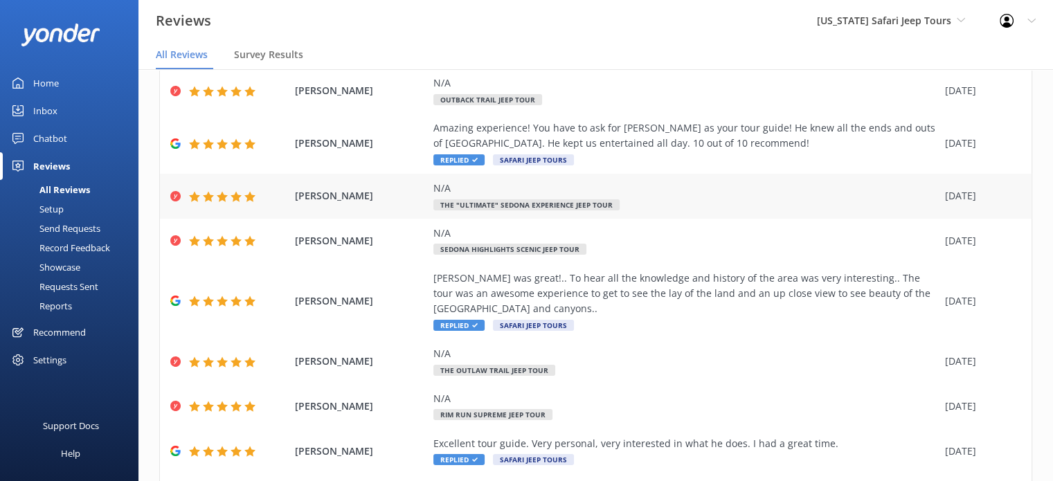
scroll to position [228, 0]
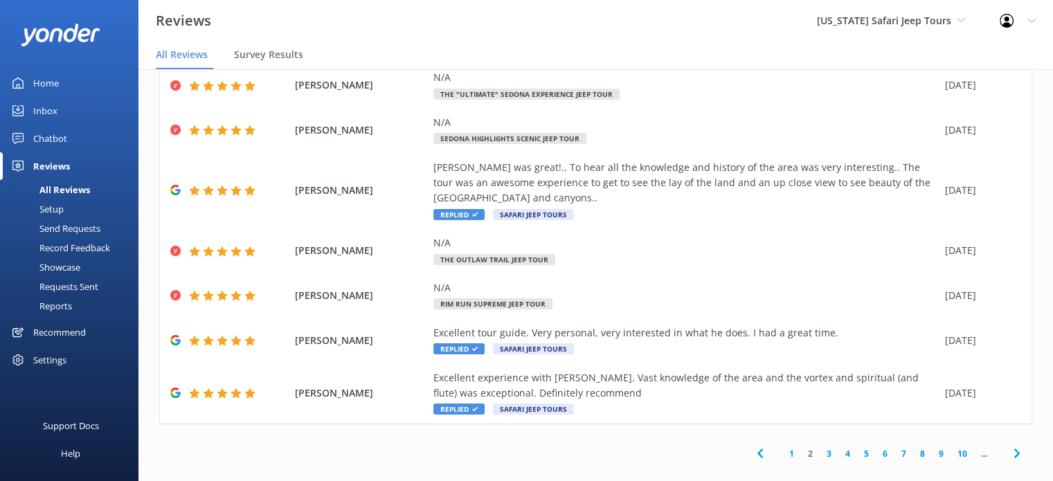
click at [1013, 449] on use at bounding box center [1016, 453] width 6 height 9
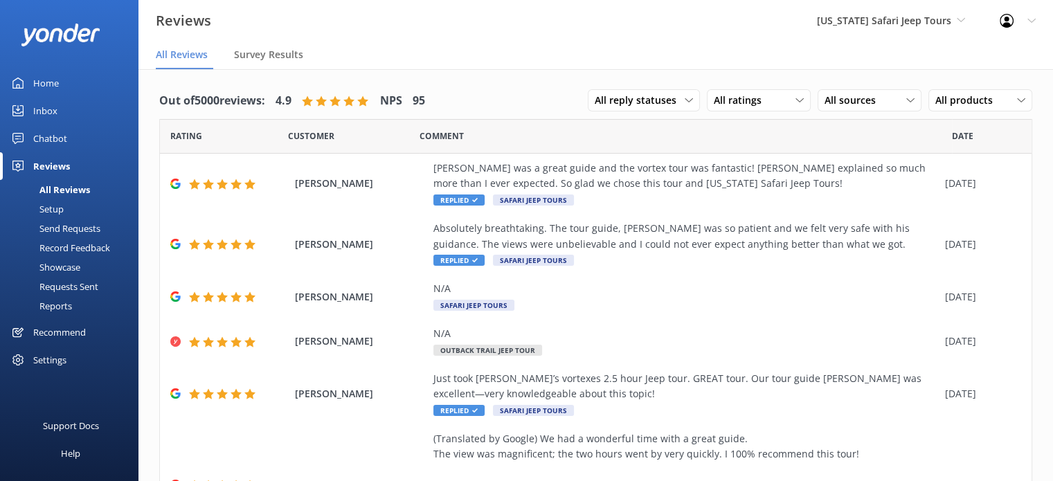
click at [88, 194] on div "All Reviews" at bounding box center [49, 189] width 82 height 19
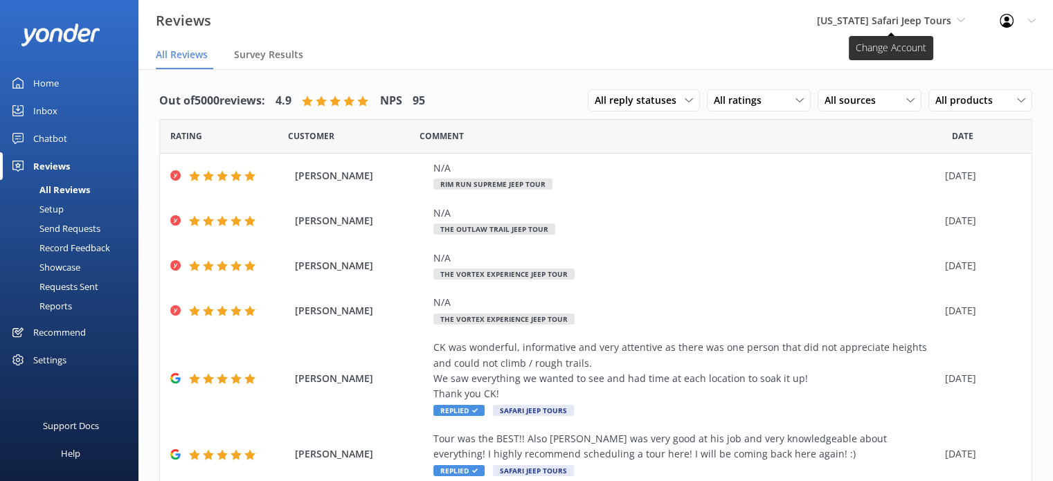
click at [955, 20] on span "[US_STATE] Safari Jeep Tours" at bounding box center [891, 20] width 148 height 15
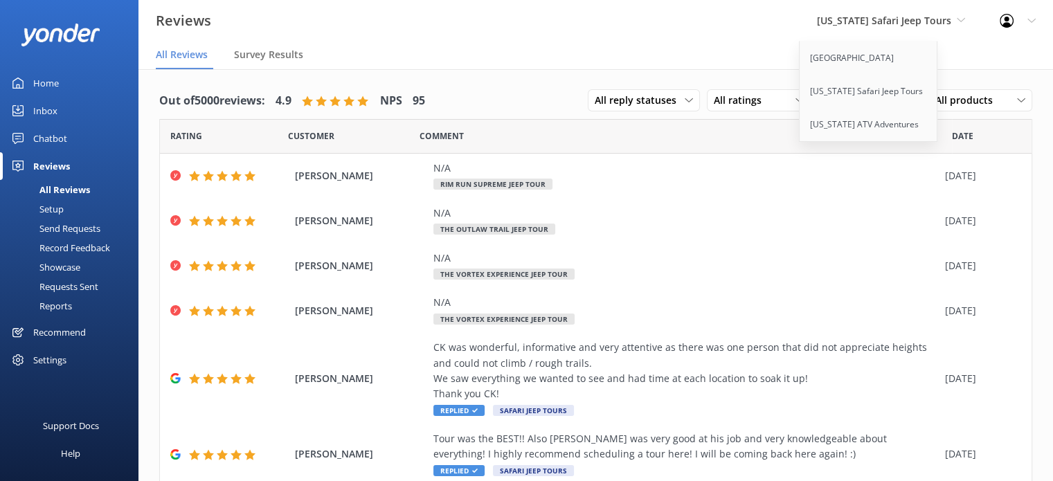
click at [1015, 15] on div at bounding box center [1011, 21] width 22 height 14
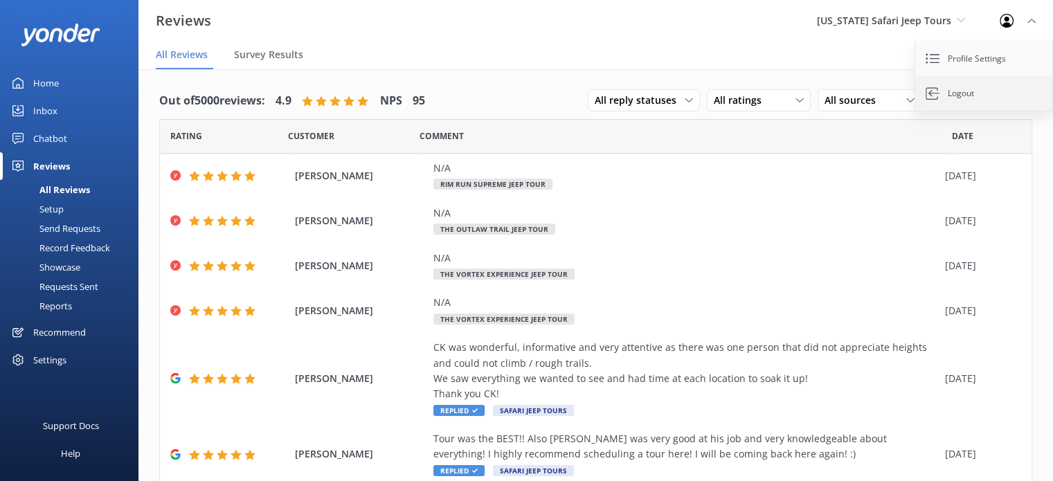
click at [978, 99] on link "Logout" at bounding box center [984, 93] width 138 height 35
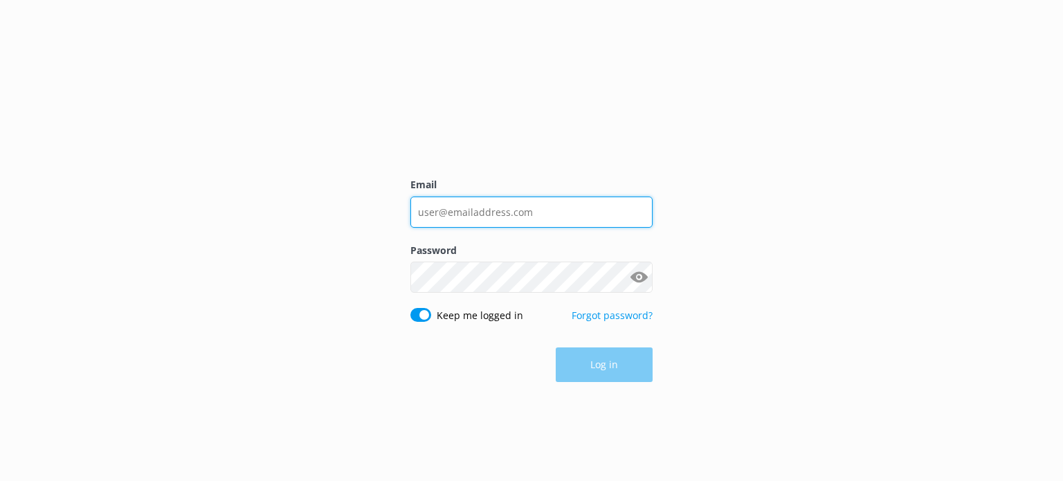
type input "[EMAIL_ADDRESS][DOMAIN_NAME]"
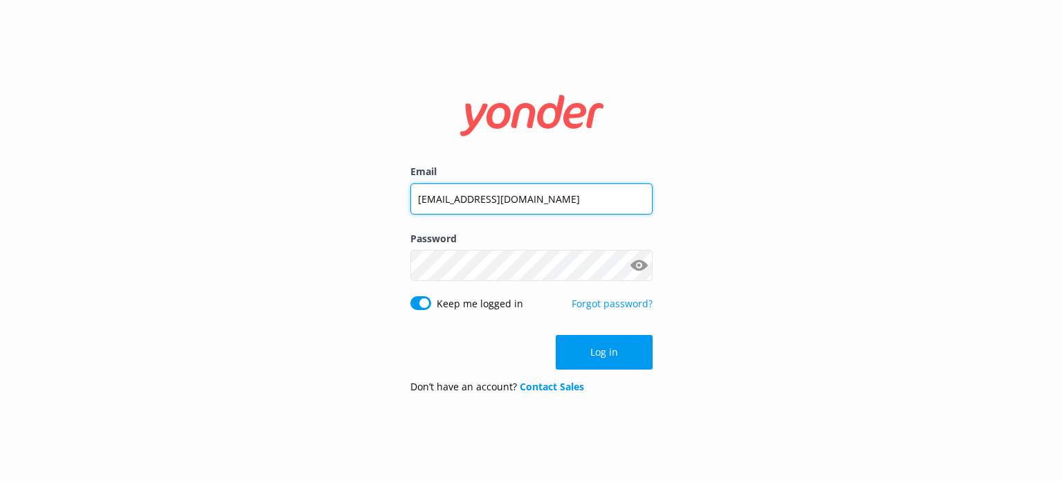
click at [559, 207] on input "[EMAIL_ADDRESS][DOMAIN_NAME]" at bounding box center [531, 198] width 242 height 31
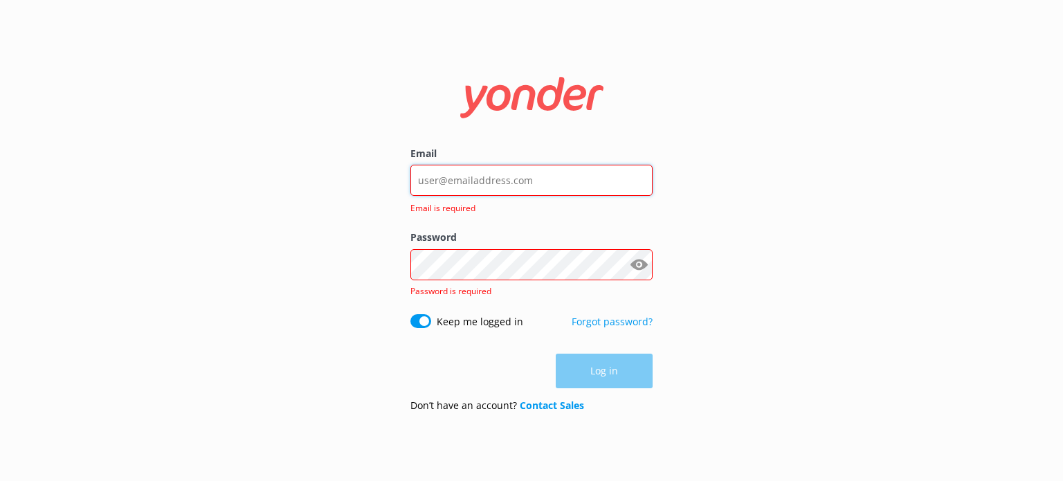
click at [527, 178] on input "Email" at bounding box center [531, 180] width 242 height 31
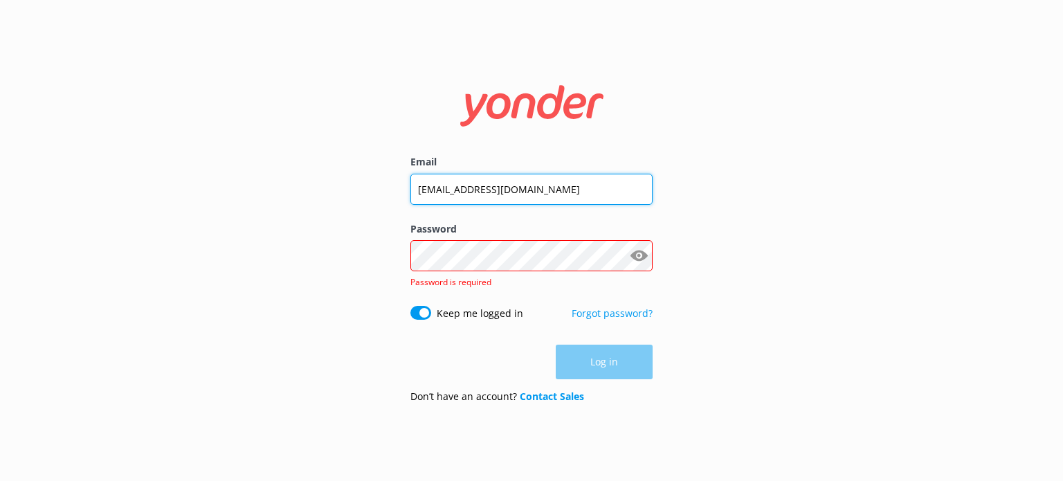
type input "eryka@safarijeeptours.com"
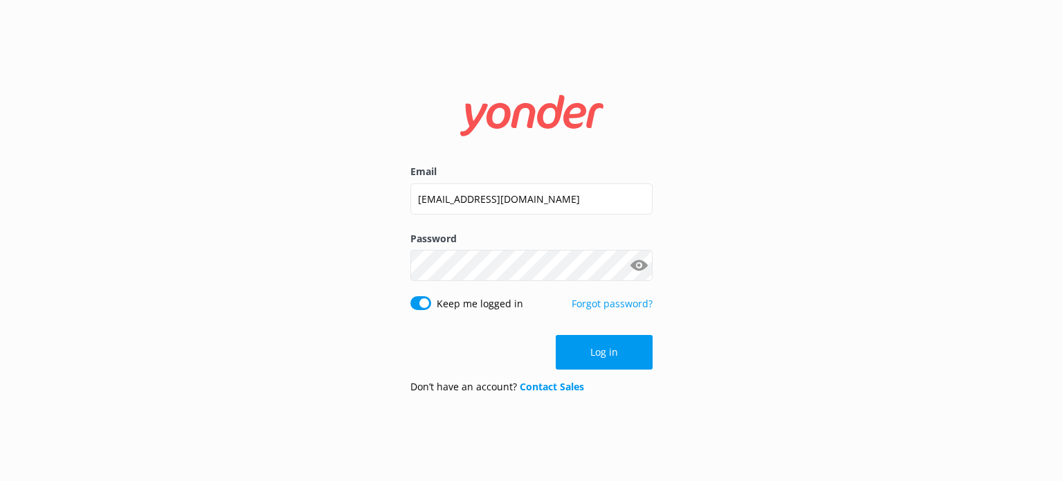
click at [377, 322] on div "Email eryka@safarijeeptours.com Password Show password Keep me logged in Forgot…" at bounding box center [531, 240] width 1063 height 481
click at [421, 302] on input "Keep me logged in" at bounding box center [420, 303] width 21 height 14
checkbox input "false"
click at [593, 356] on button "Log in" at bounding box center [604, 352] width 97 height 35
